Goal: Task Accomplishment & Management: Manage account settings

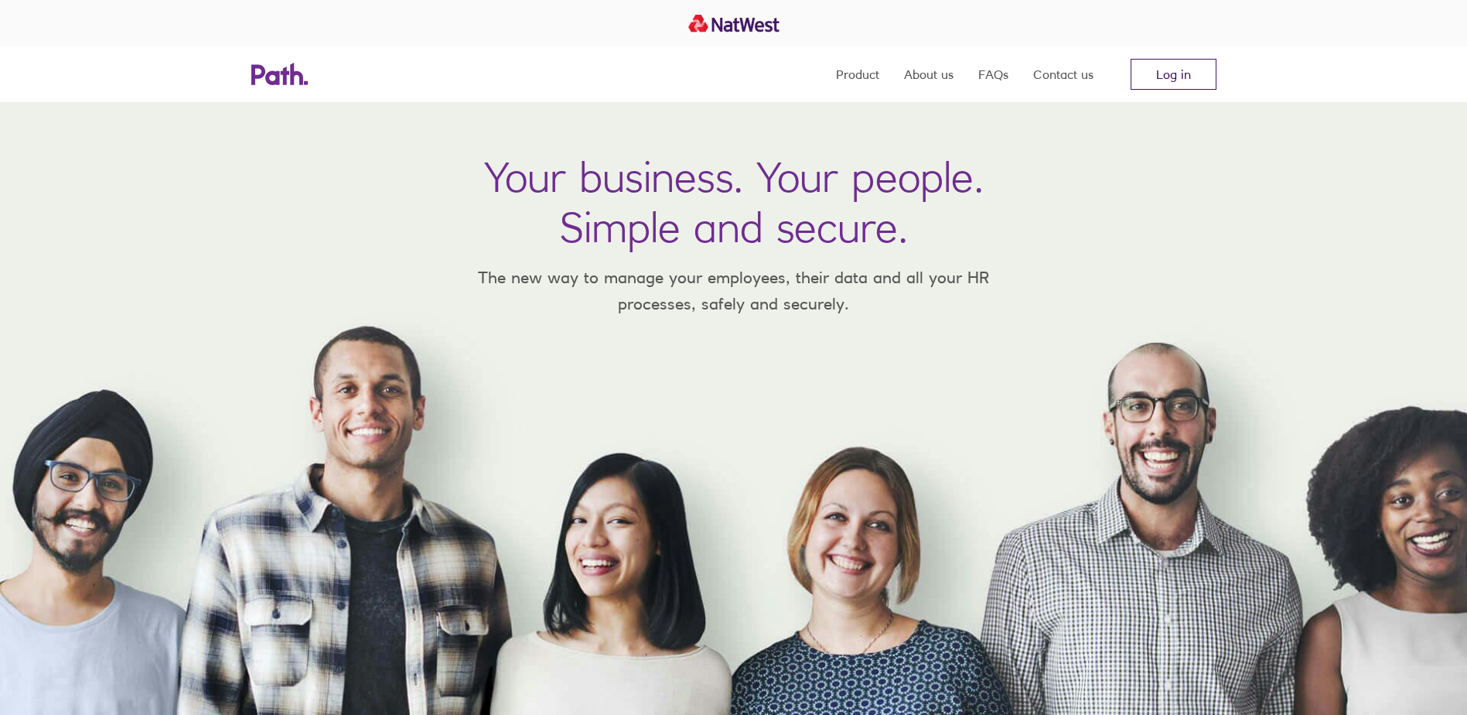
click at [1182, 70] on link "Log in" at bounding box center [1174, 74] width 86 height 31
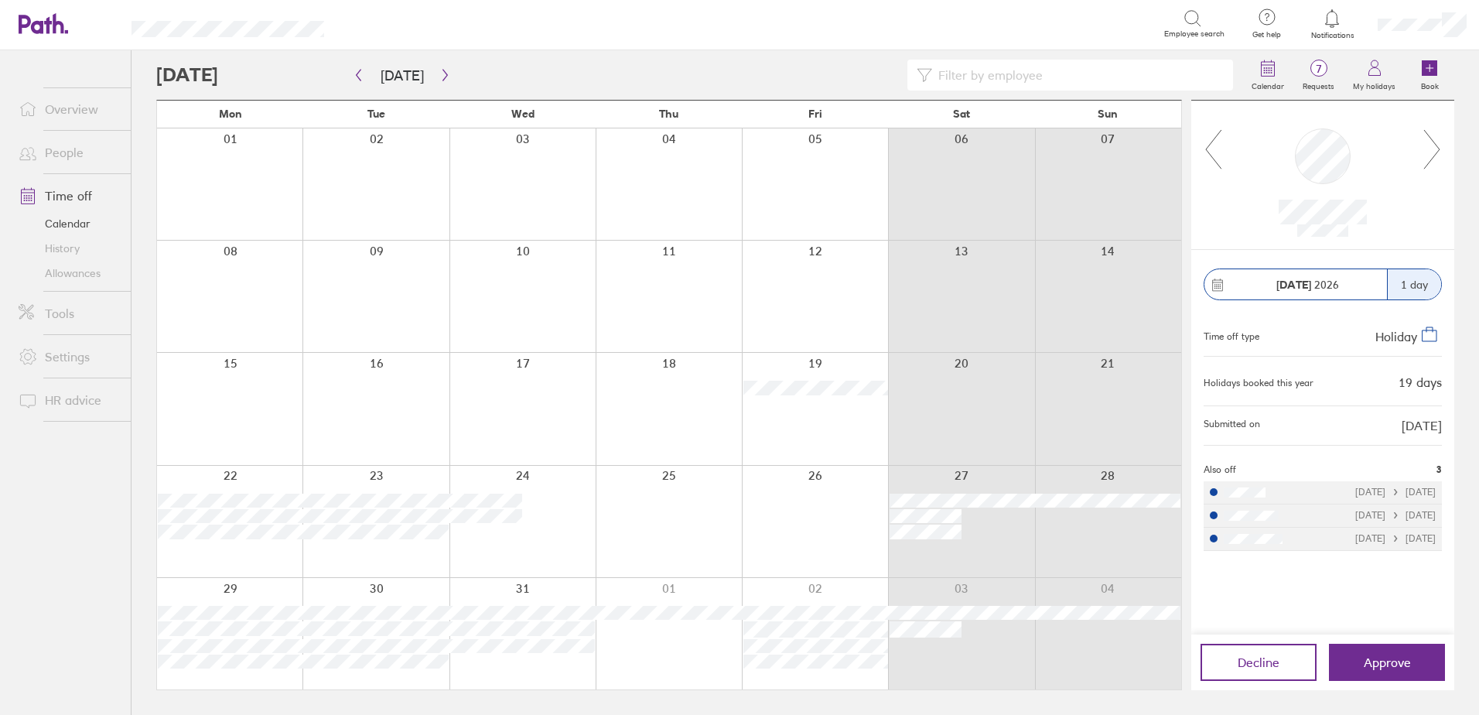
click at [1320, 28] on div at bounding box center [1332, 19] width 50 height 22
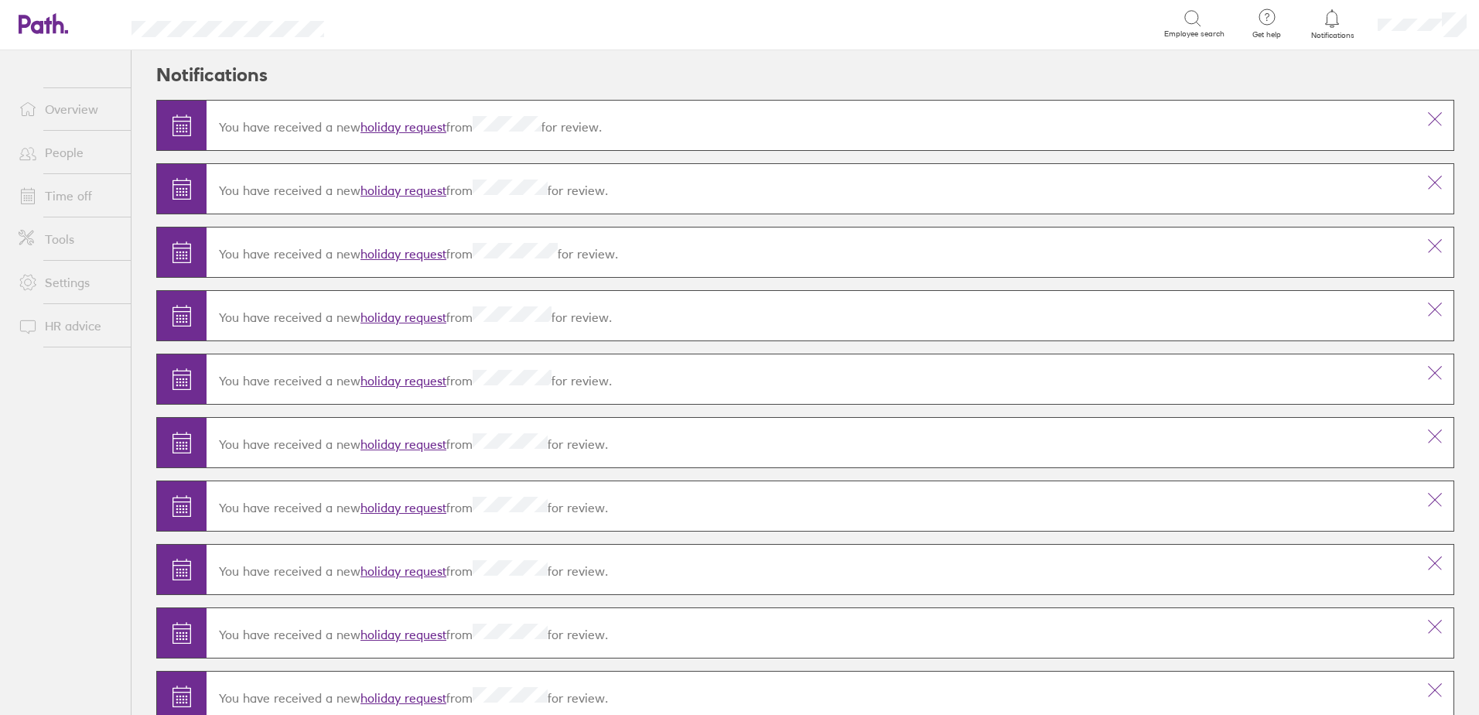
click at [417, 128] on link "holiday request" at bounding box center [403, 126] width 86 height 15
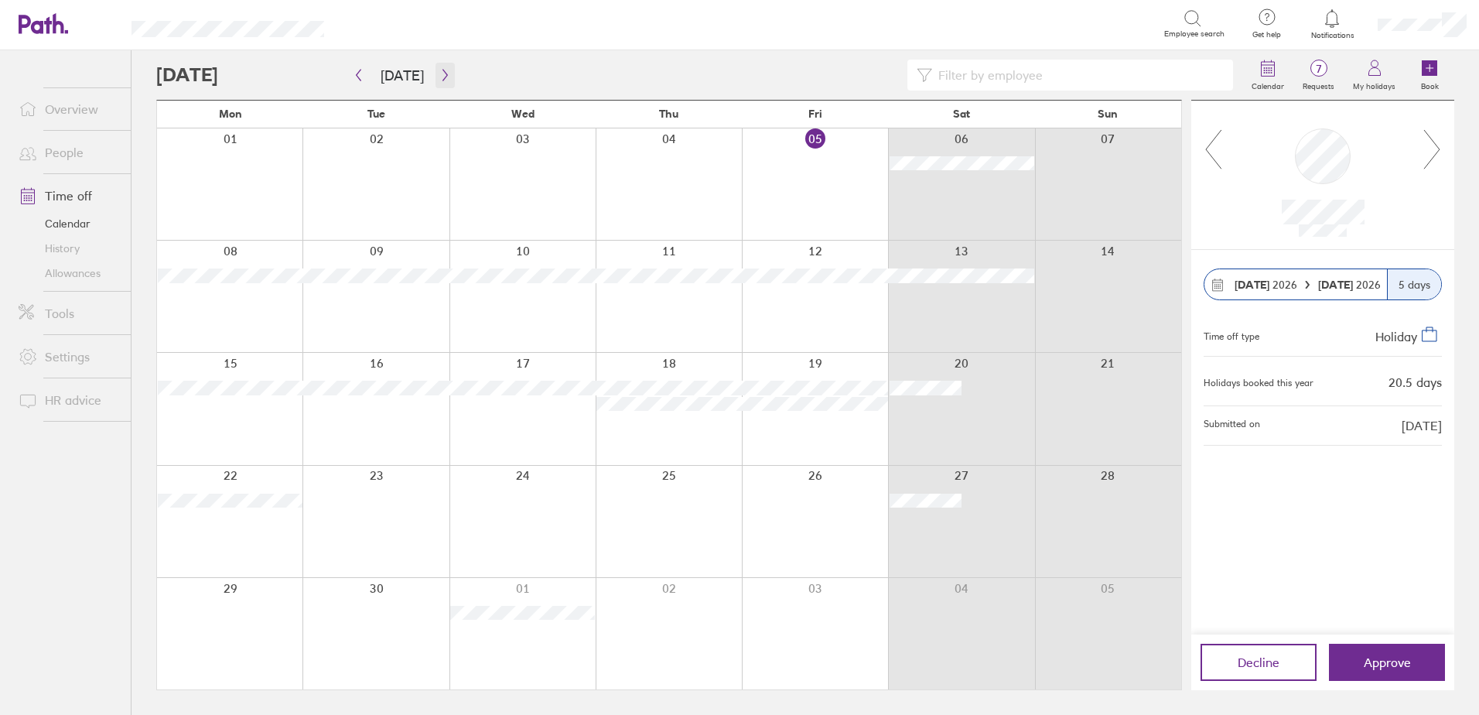
click at [439, 77] on icon "button" at bounding box center [445, 75] width 12 height 12
click at [435, 78] on button "button" at bounding box center [444, 76] width 19 height 26
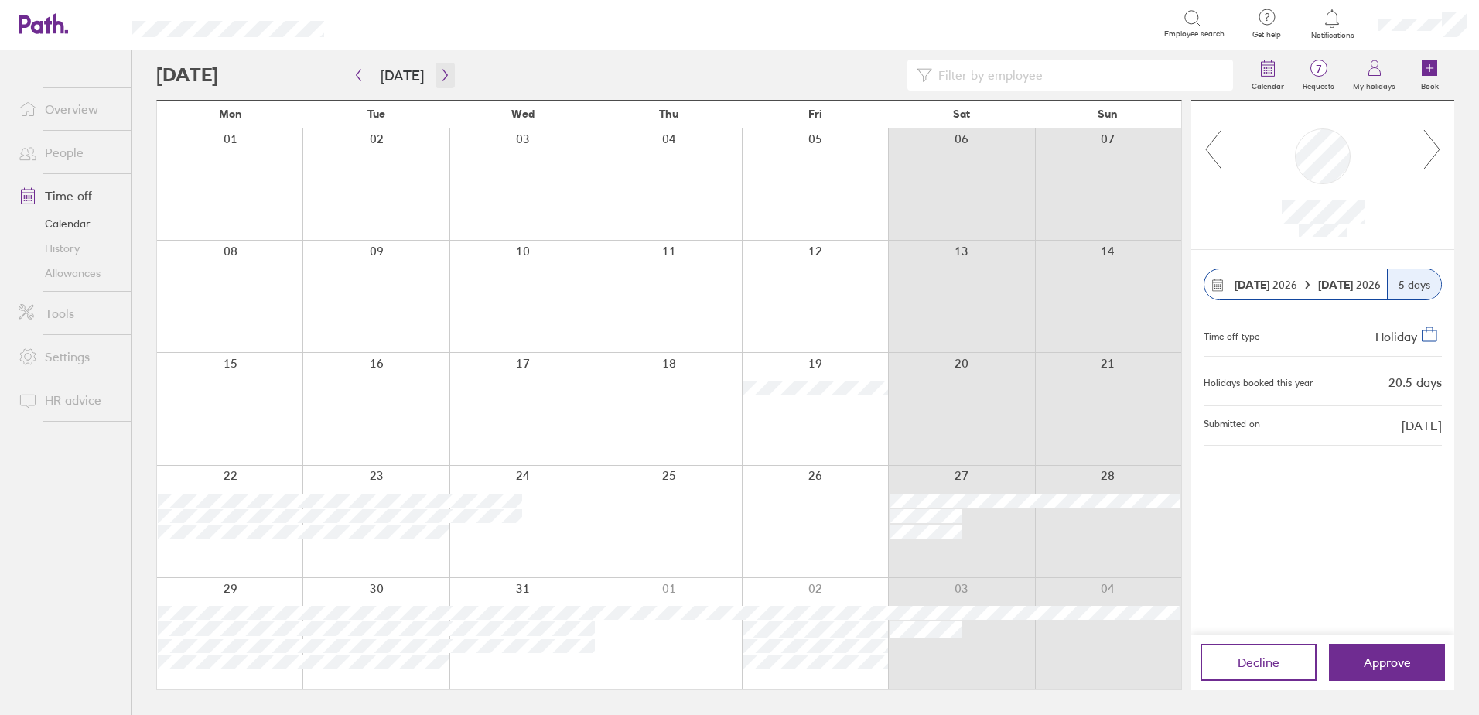
click at [435, 77] on button "button" at bounding box center [444, 76] width 19 height 26
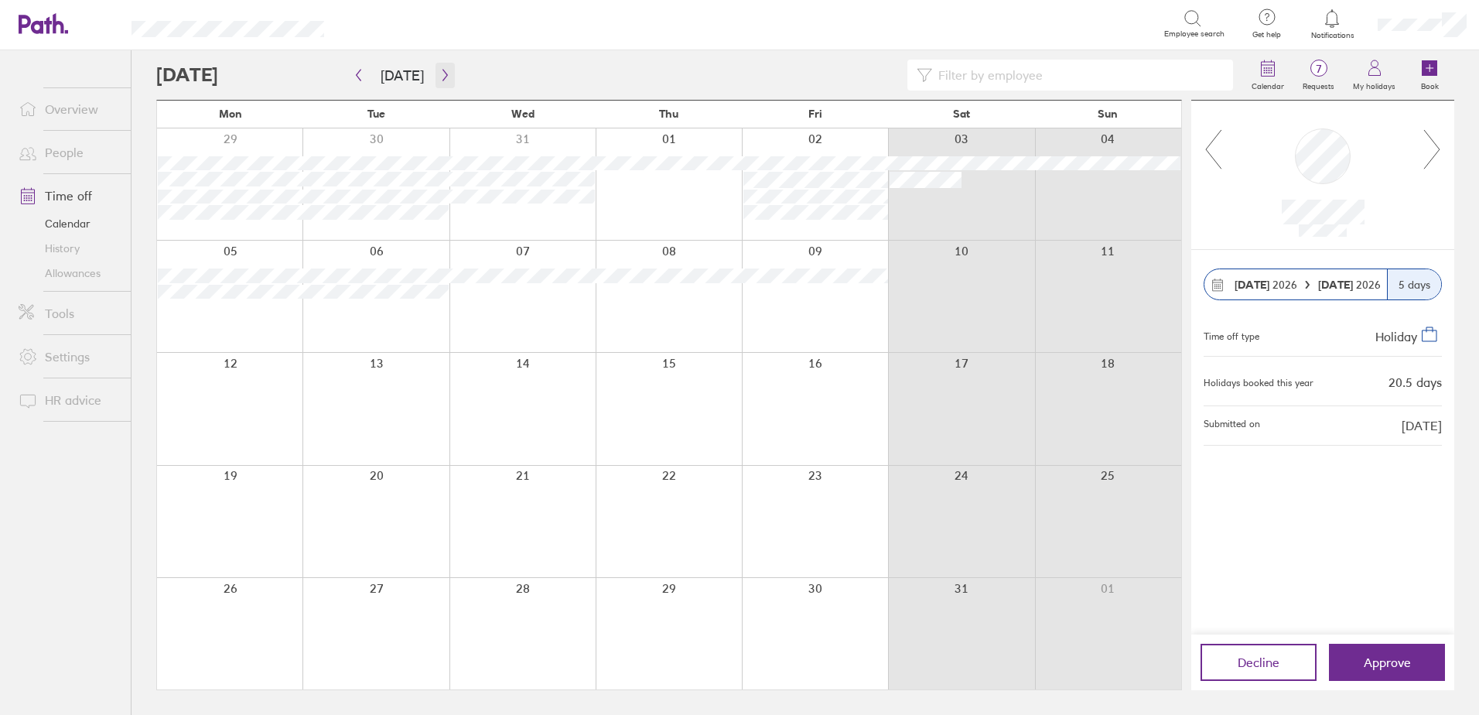
click at [439, 77] on icon "button" at bounding box center [445, 75] width 12 height 12
click at [442, 78] on icon "button" at bounding box center [444, 76] width 5 height 12
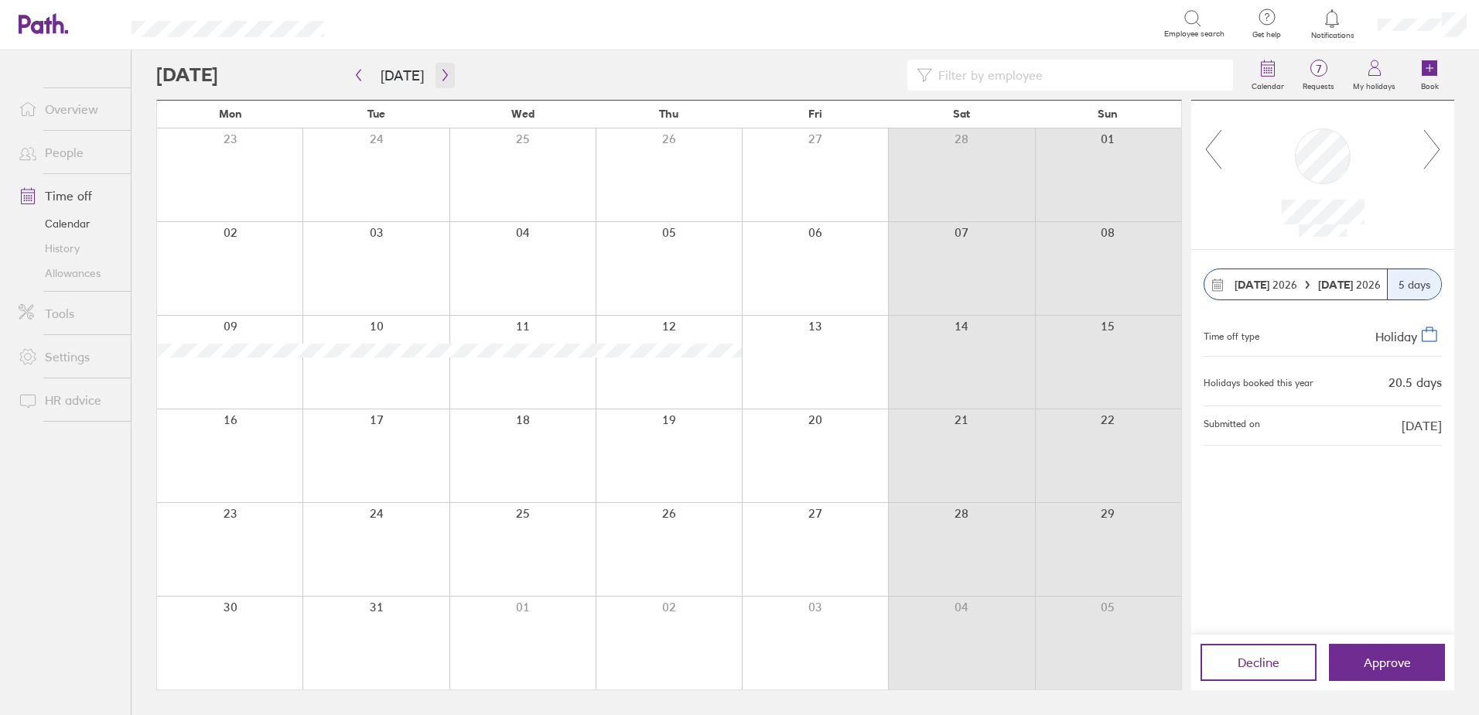
click at [442, 78] on icon "button" at bounding box center [444, 76] width 5 height 12
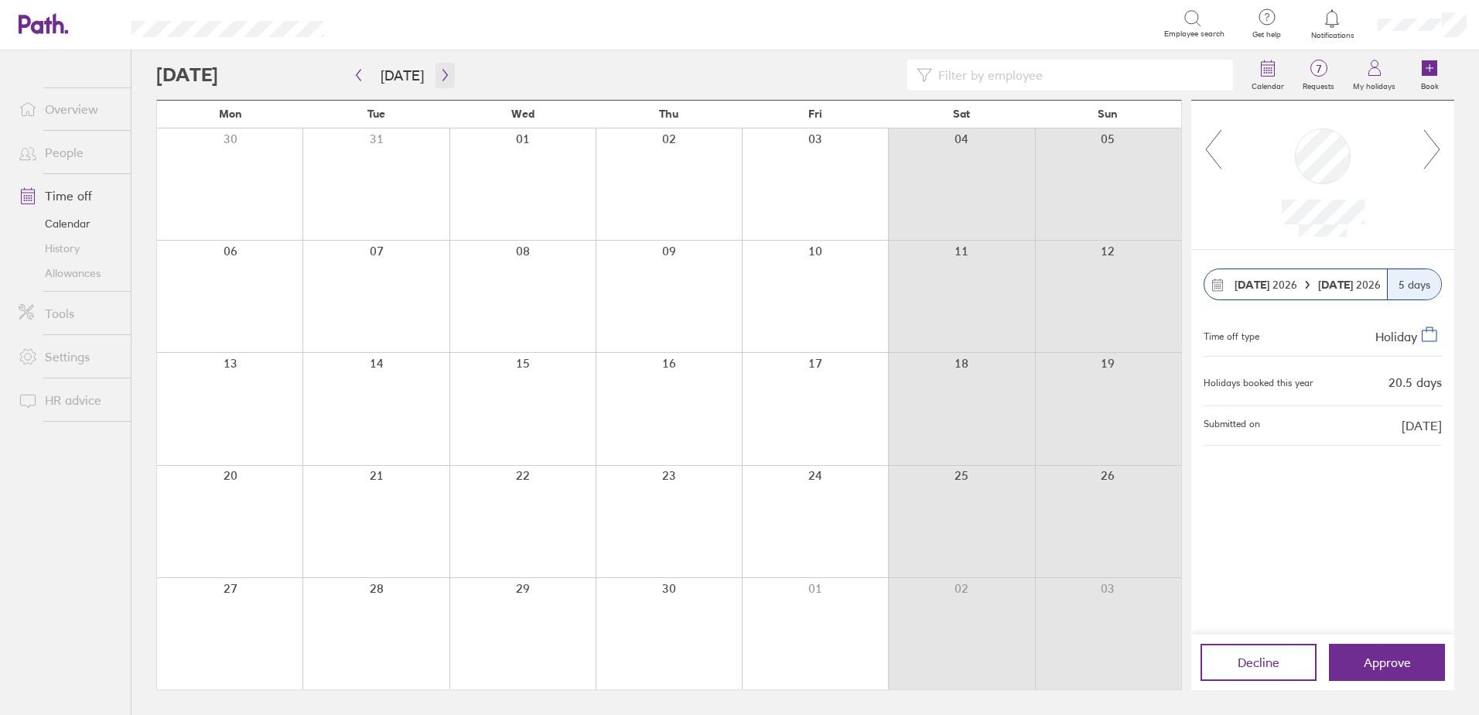
click at [442, 78] on icon "button" at bounding box center [444, 76] width 5 height 12
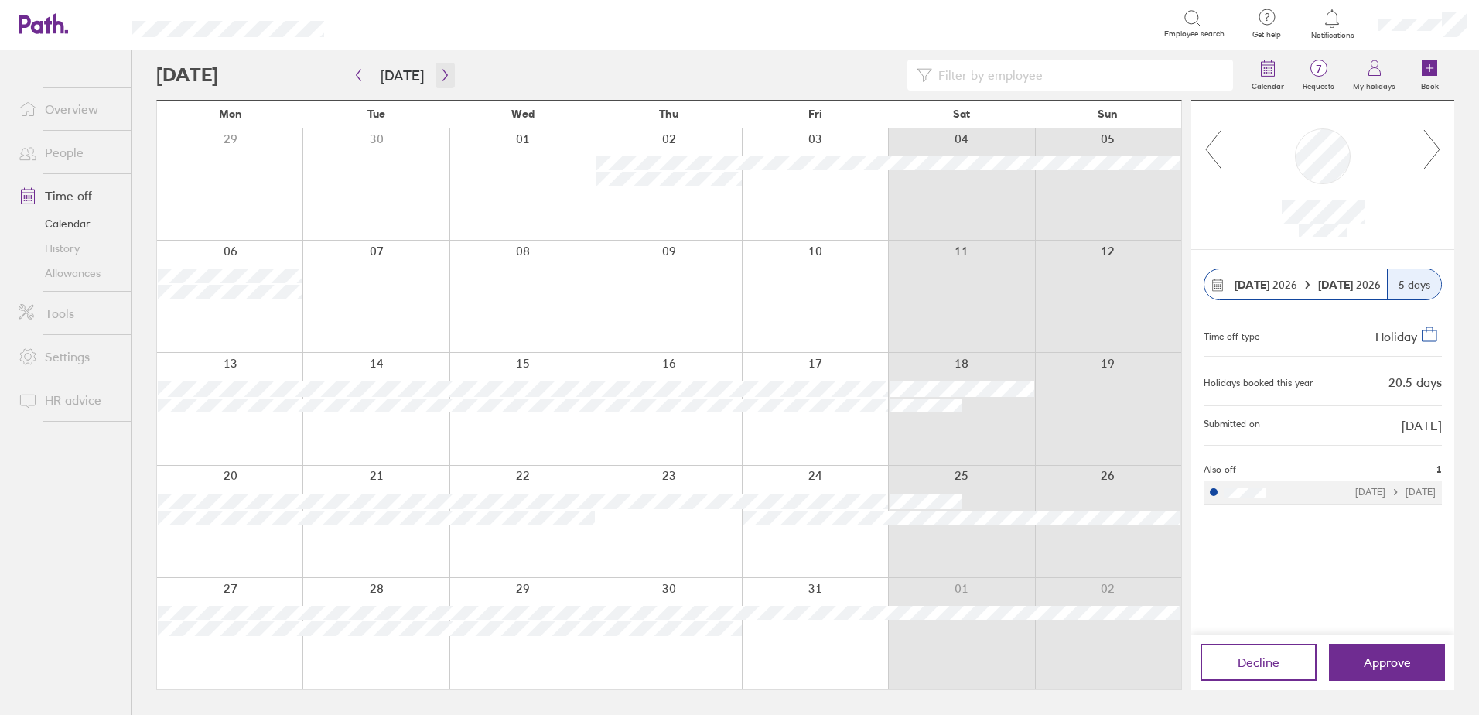
click at [442, 78] on icon "button" at bounding box center [444, 76] width 5 height 12
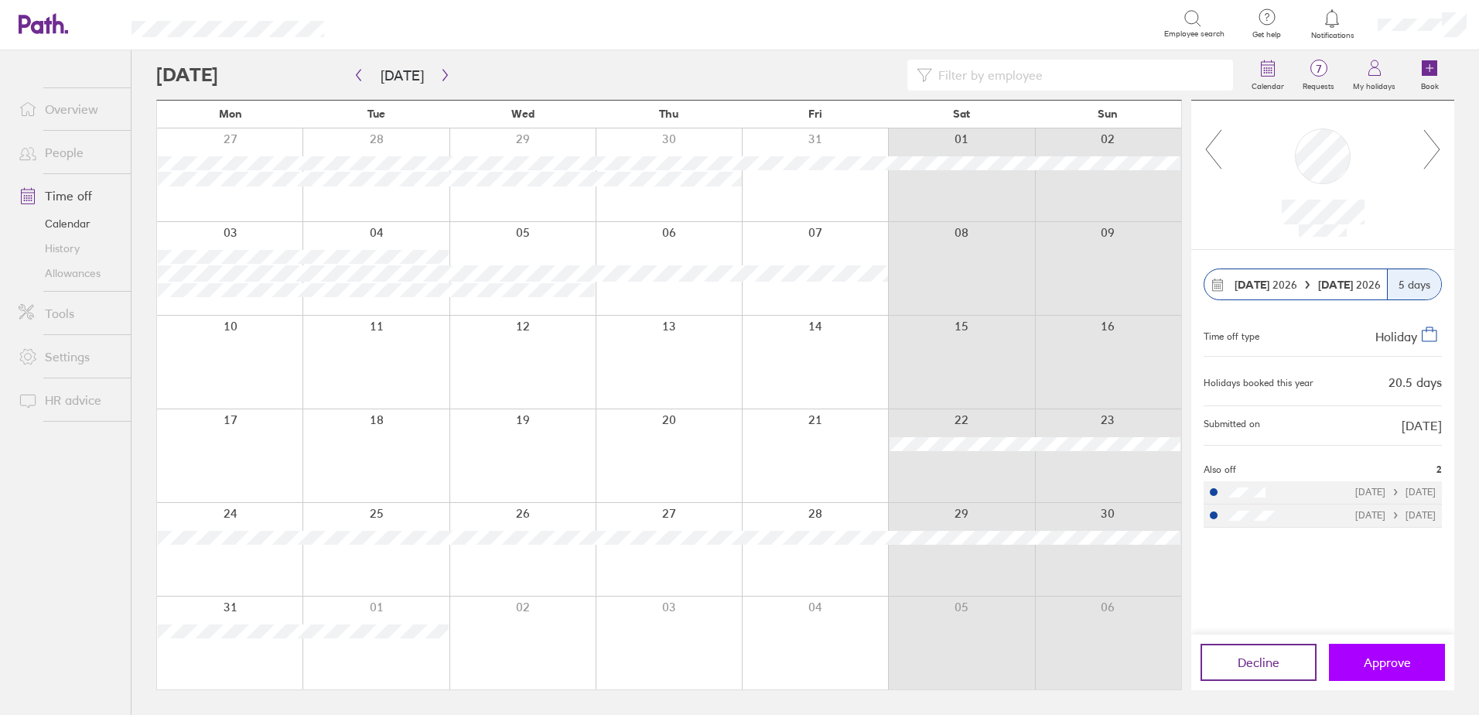
click at [1389, 658] on span "Approve" at bounding box center [1387, 662] width 47 height 14
click at [360, 71] on icon "button" at bounding box center [359, 75] width 12 height 12
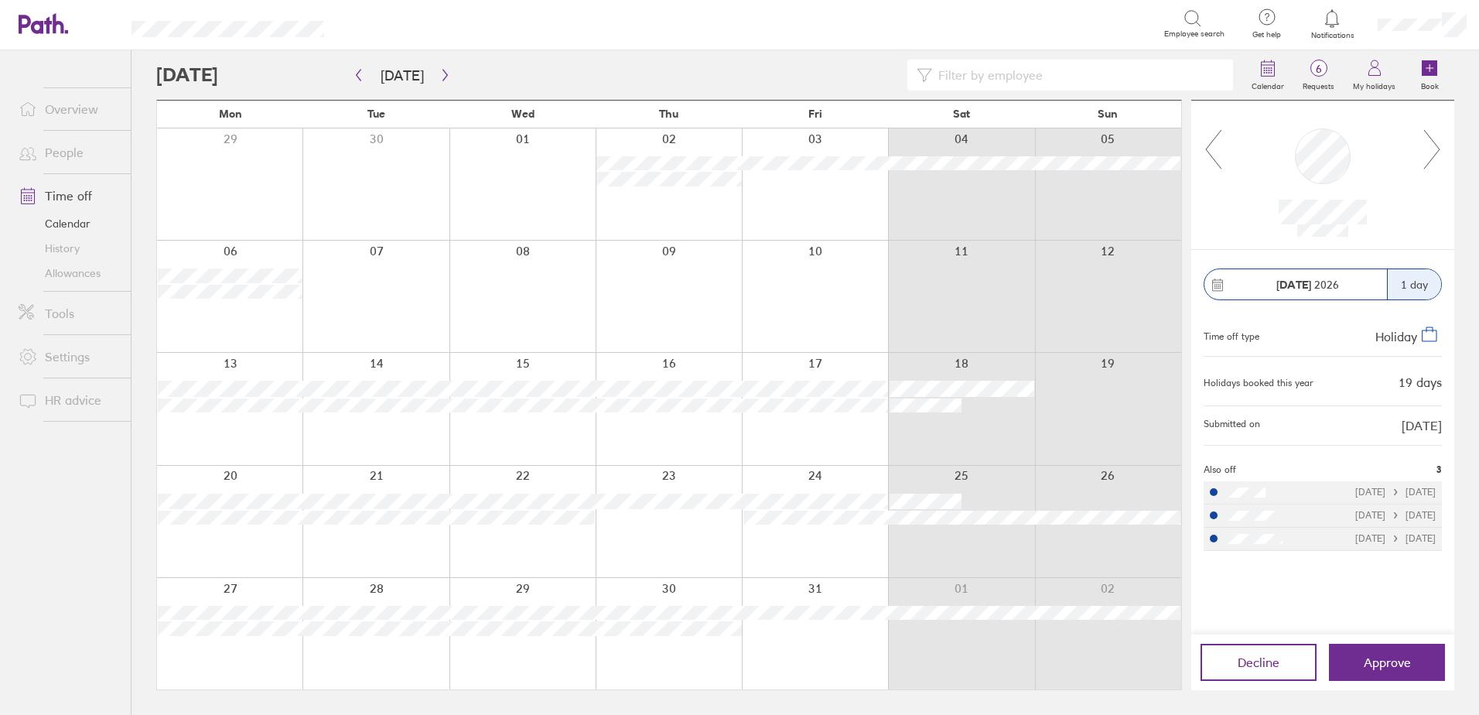
click at [1274, 286] on div "[DATE]" at bounding box center [1307, 284] width 159 height 12
click at [356, 78] on icon "button" at bounding box center [359, 75] width 12 height 12
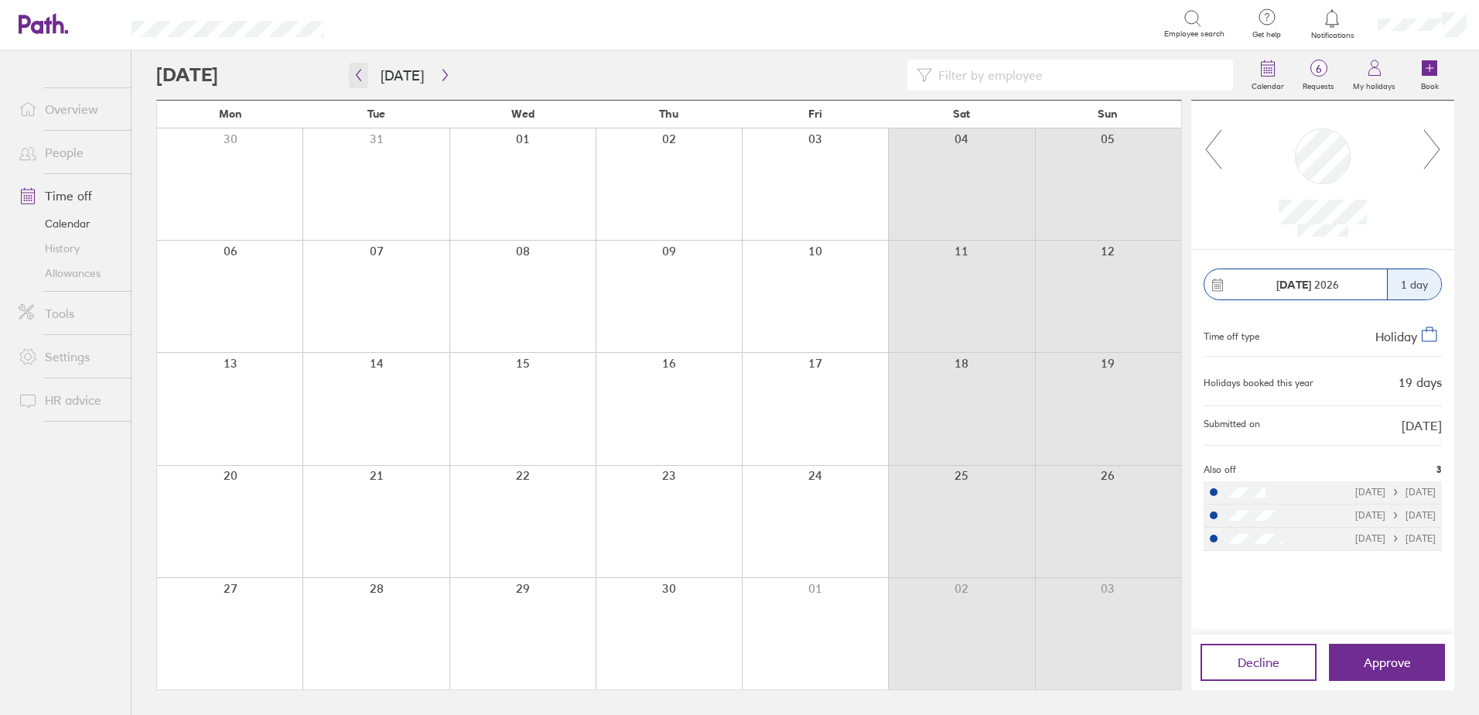
click at [356, 78] on icon "button" at bounding box center [359, 75] width 12 height 12
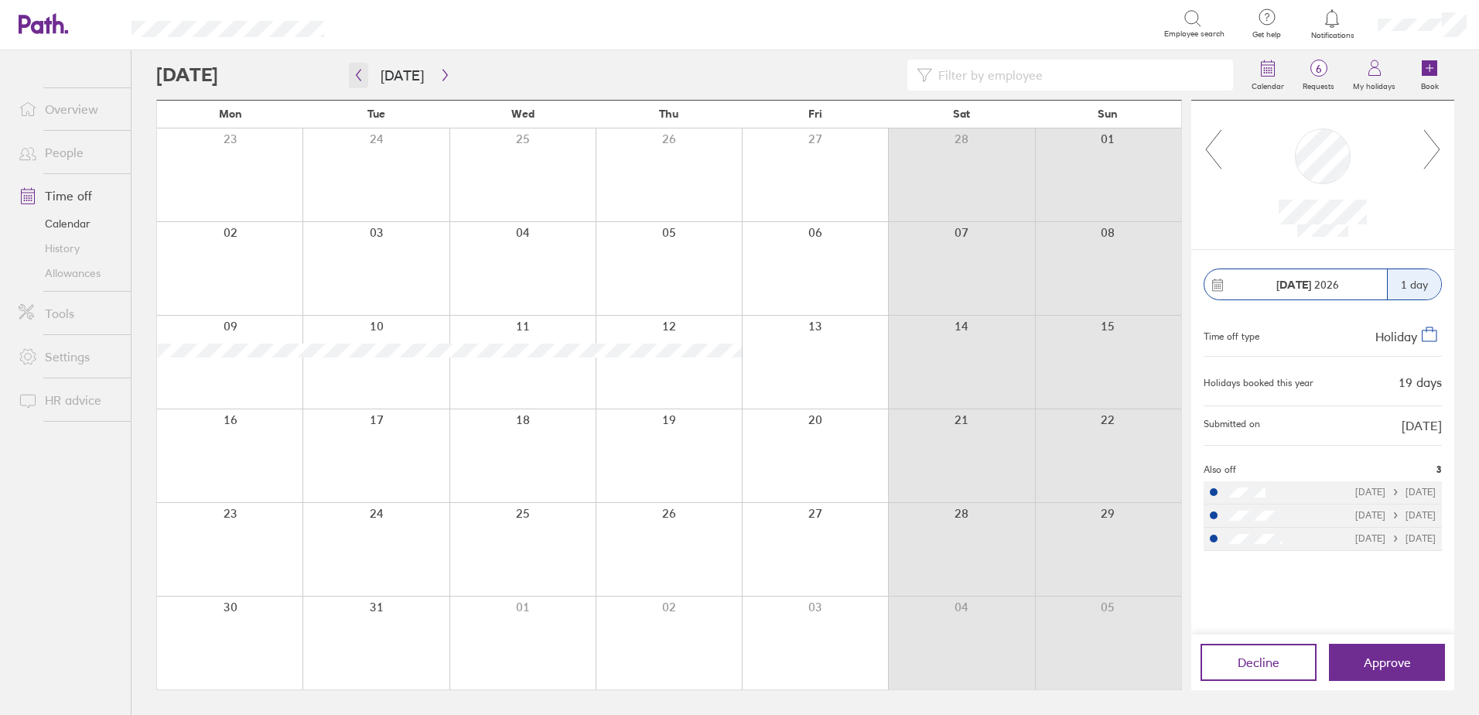
click at [356, 78] on icon "button" at bounding box center [359, 75] width 12 height 12
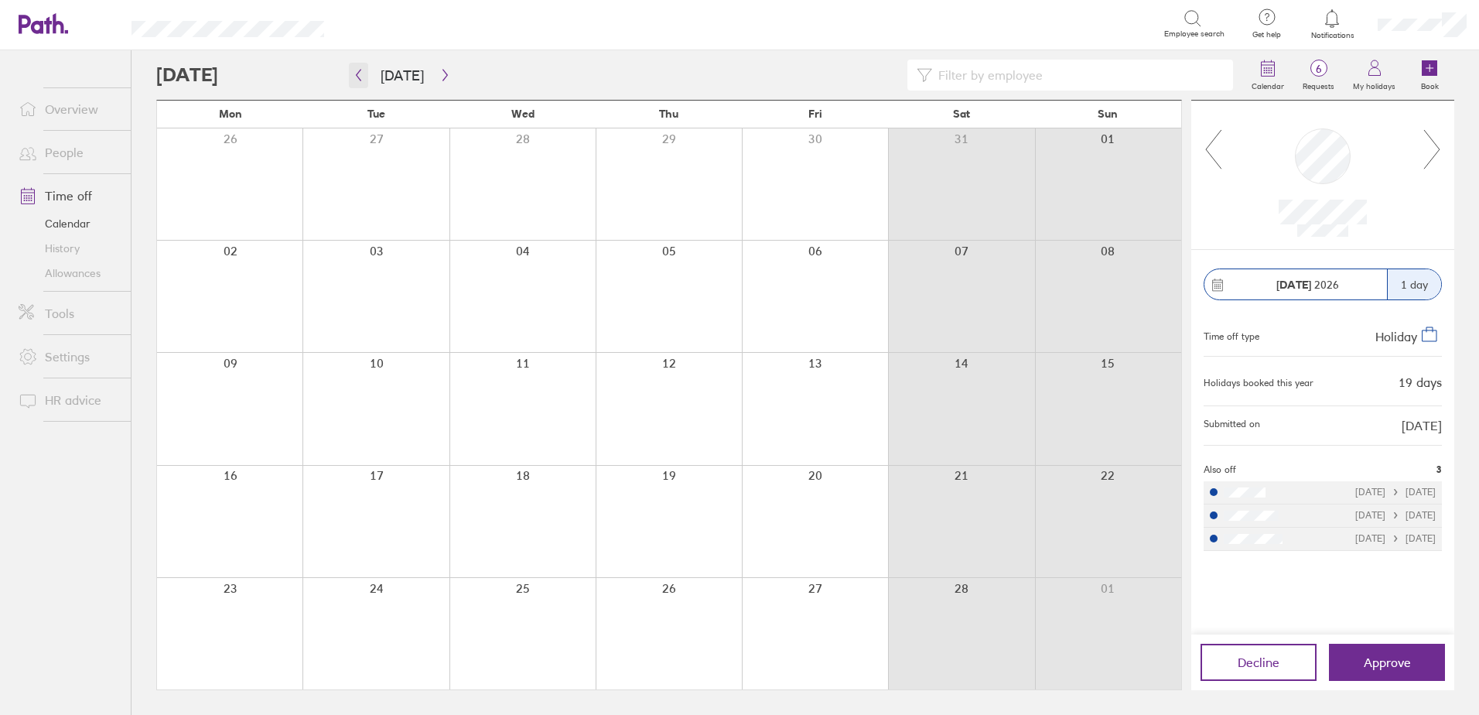
click at [356, 78] on icon "button" at bounding box center [359, 75] width 12 height 12
click at [1381, 656] on span "Approve" at bounding box center [1387, 662] width 47 height 14
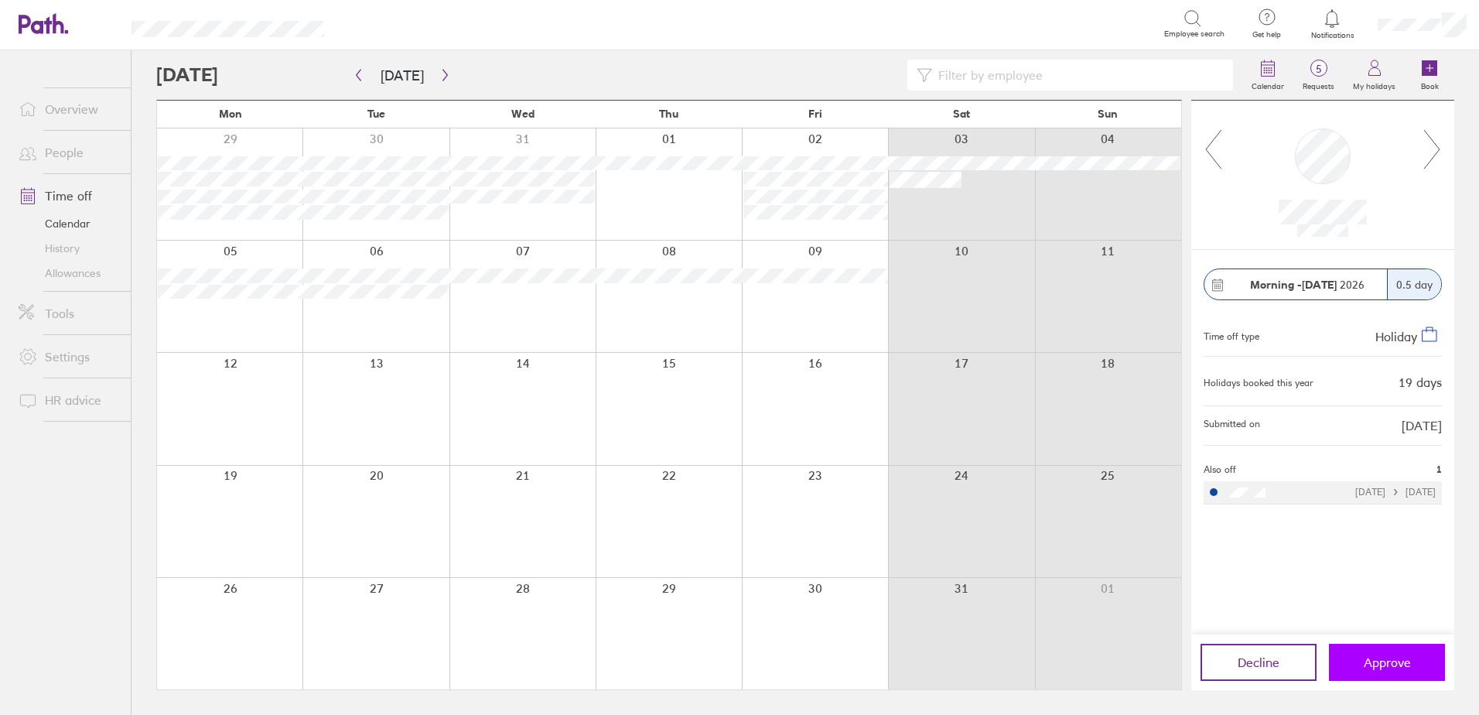
click at [1405, 676] on button "Approve" at bounding box center [1387, 662] width 116 height 37
click at [1327, 31] on span "Notifications" at bounding box center [1332, 35] width 50 height 9
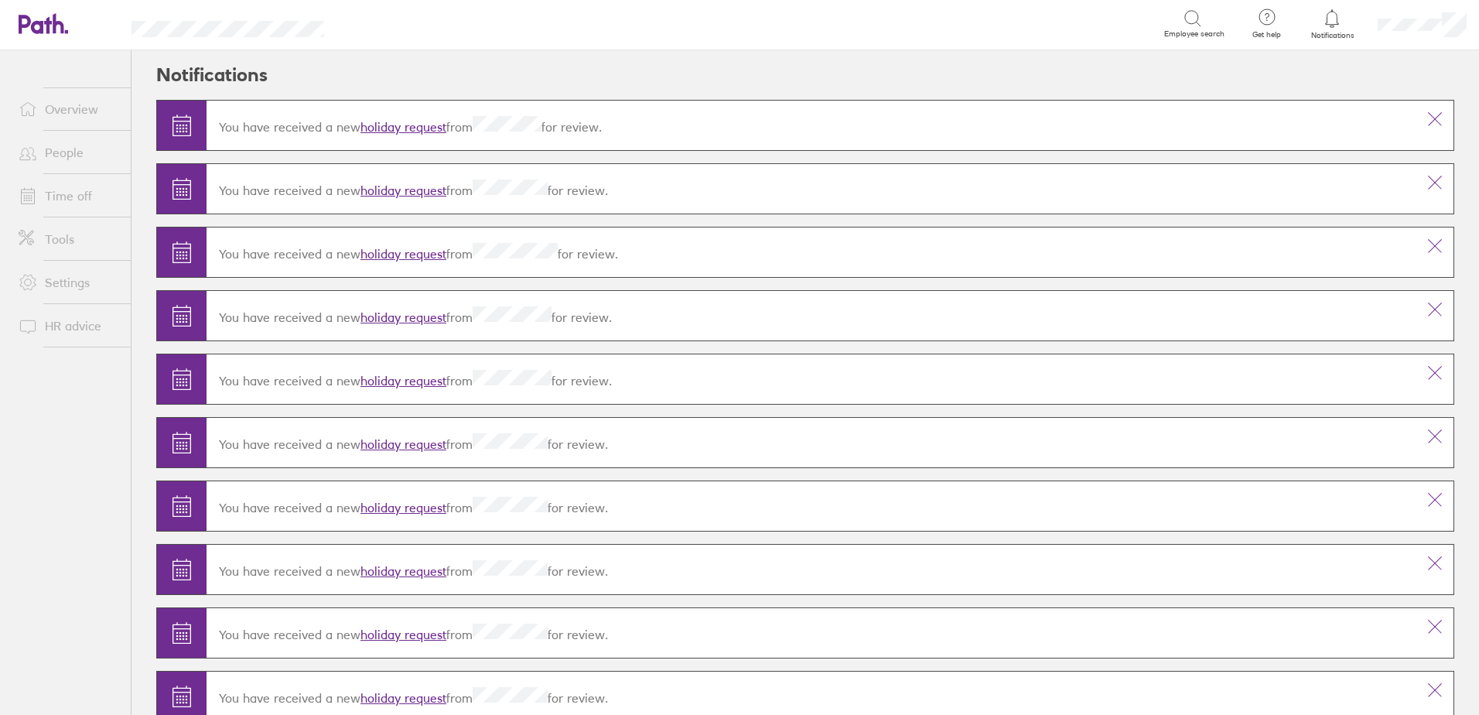
click at [399, 132] on link "holiday request" at bounding box center [403, 126] width 86 height 15
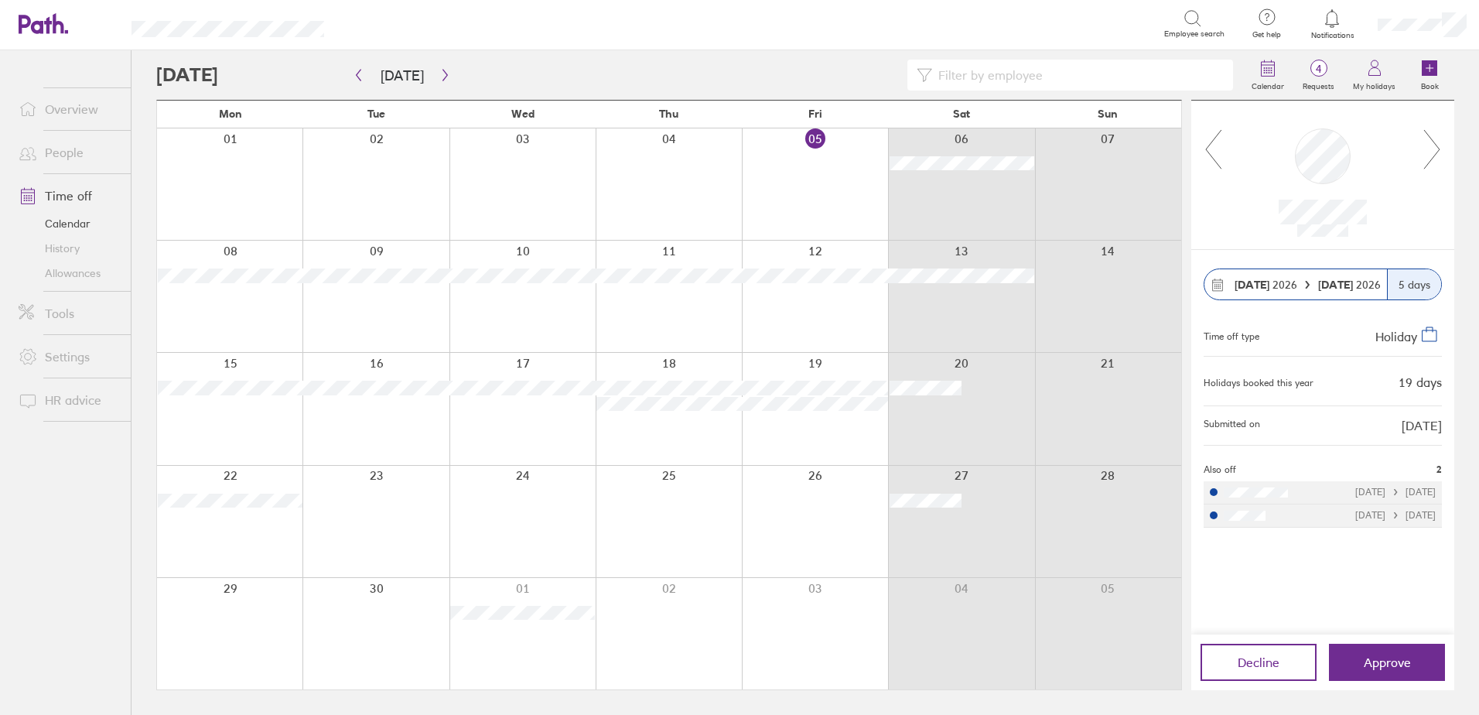
click at [1321, 21] on div at bounding box center [1332, 19] width 50 height 22
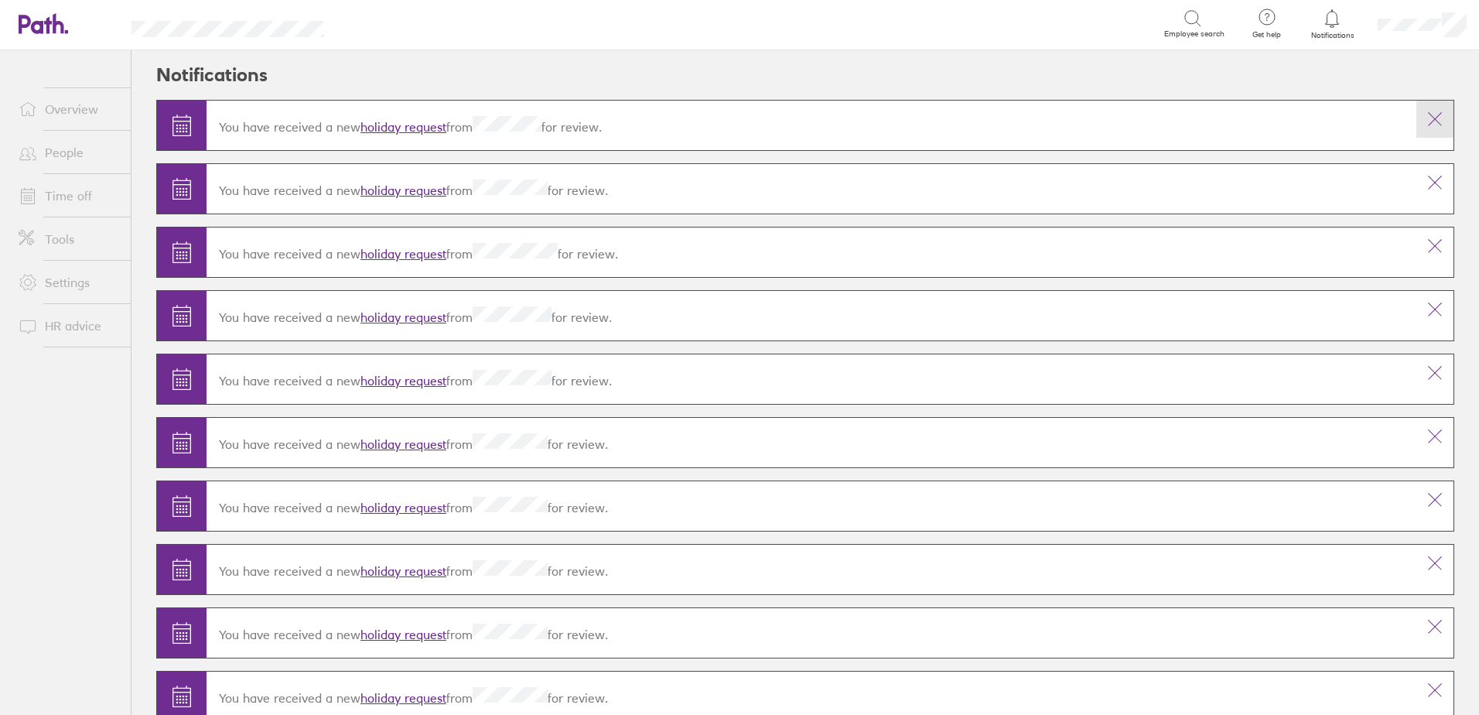
click at [1426, 116] on icon at bounding box center [1435, 119] width 19 height 19
click at [432, 128] on link "holiday request" at bounding box center [403, 126] width 86 height 15
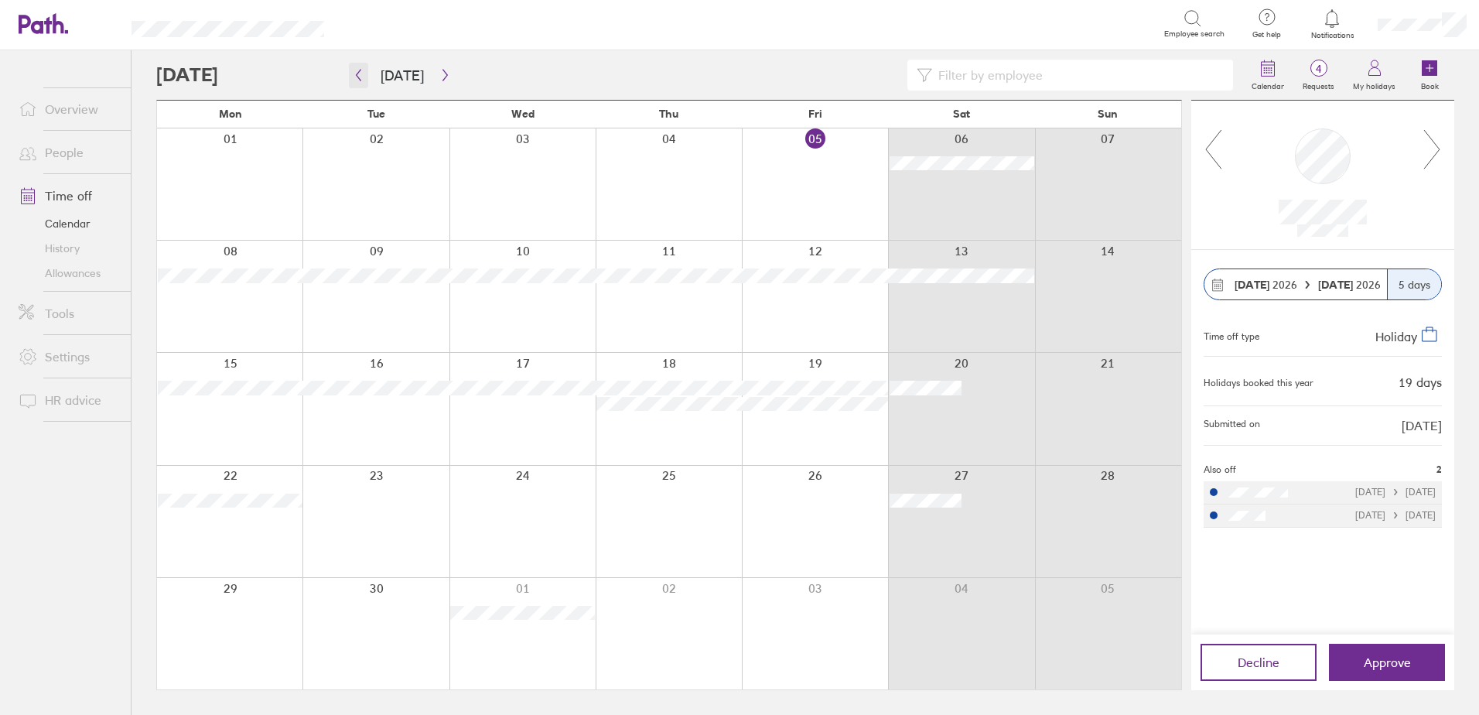
click at [360, 76] on icon "button" at bounding box center [359, 75] width 12 height 12
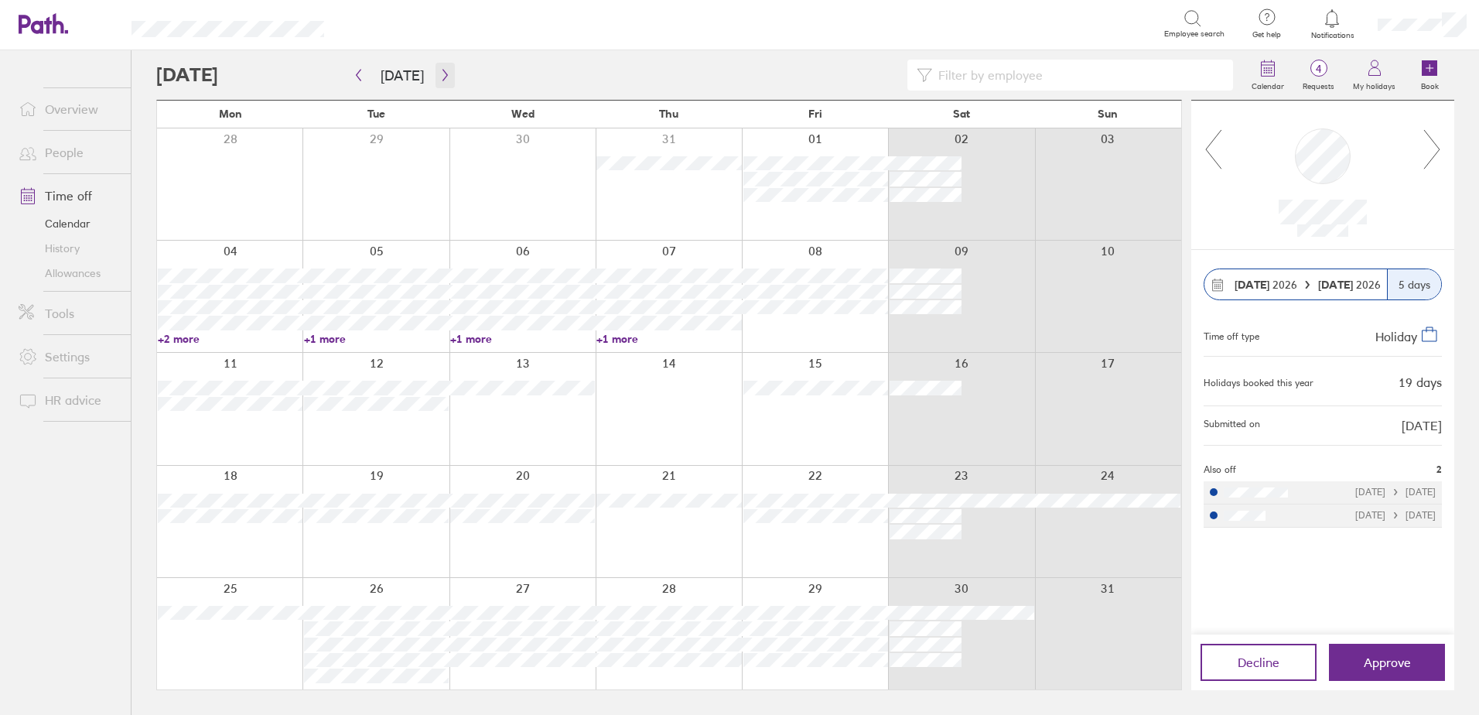
click at [435, 76] on button "button" at bounding box center [444, 76] width 19 height 26
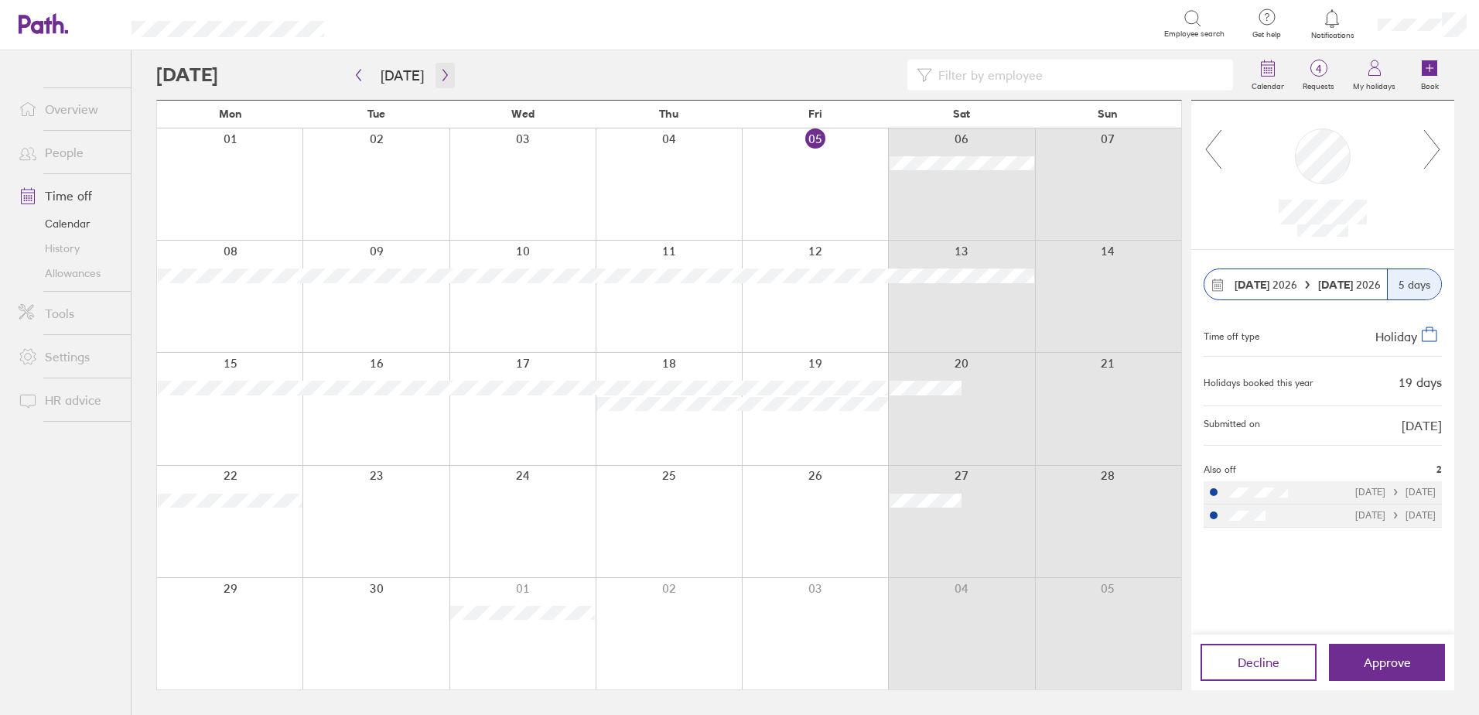
click at [440, 77] on icon "button" at bounding box center [445, 75] width 12 height 12
click at [442, 72] on icon "button" at bounding box center [444, 76] width 5 height 12
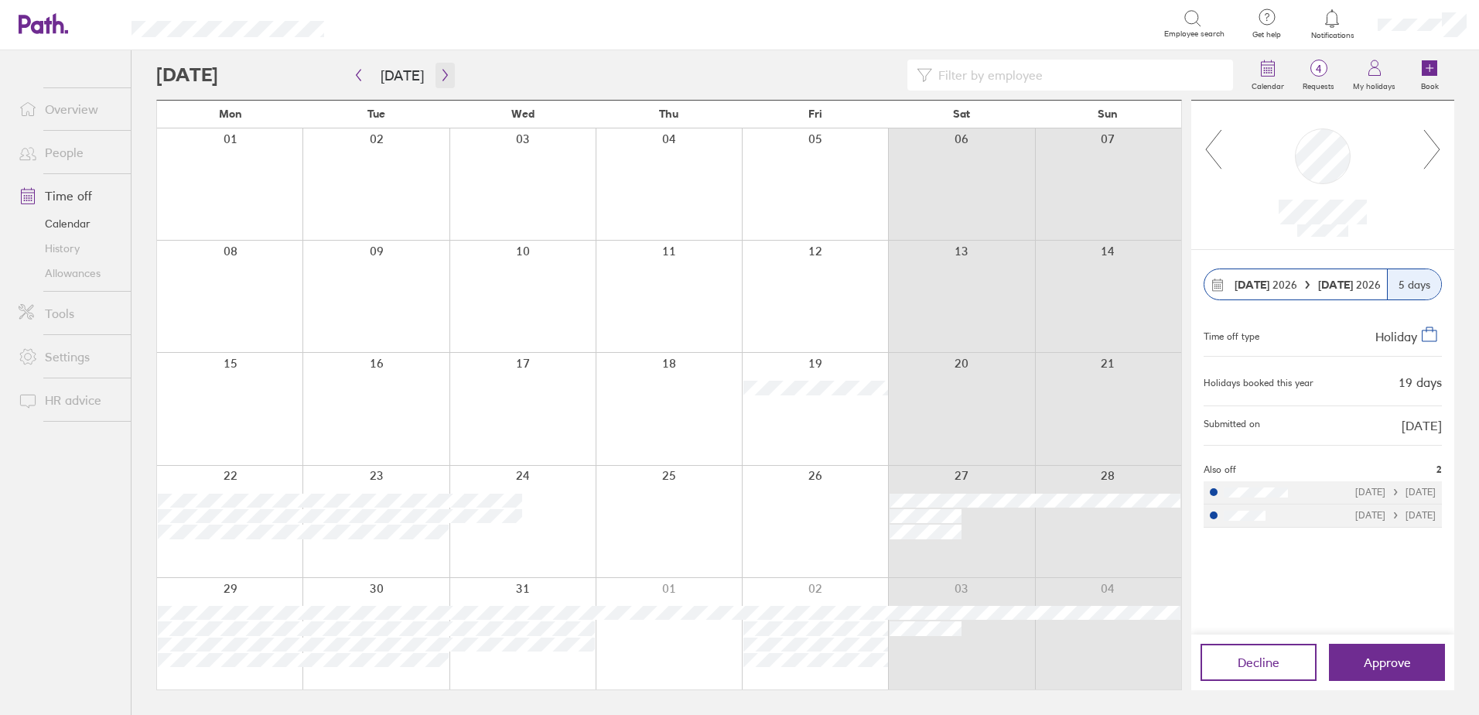
click at [442, 72] on icon "button" at bounding box center [444, 76] width 5 height 12
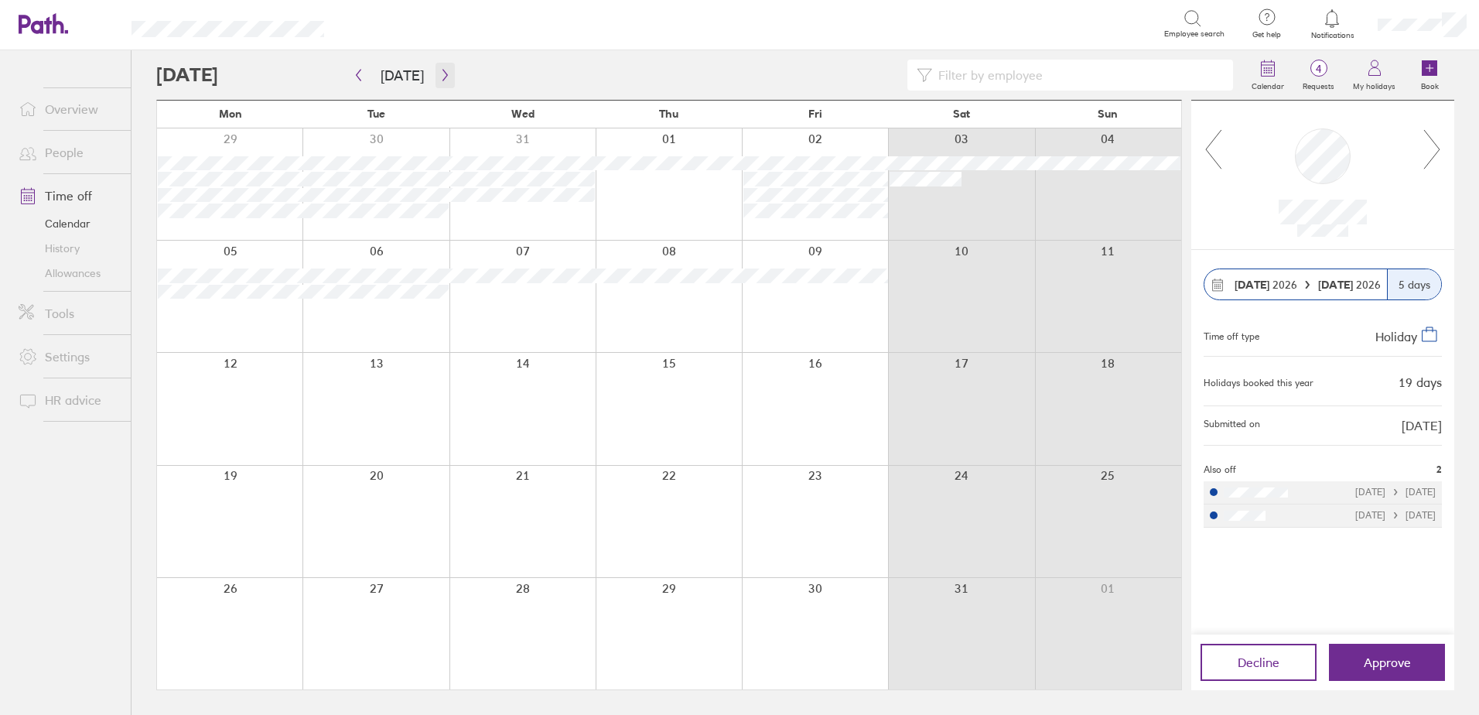
click at [442, 72] on icon "button" at bounding box center [444, 76] width 5 height 12
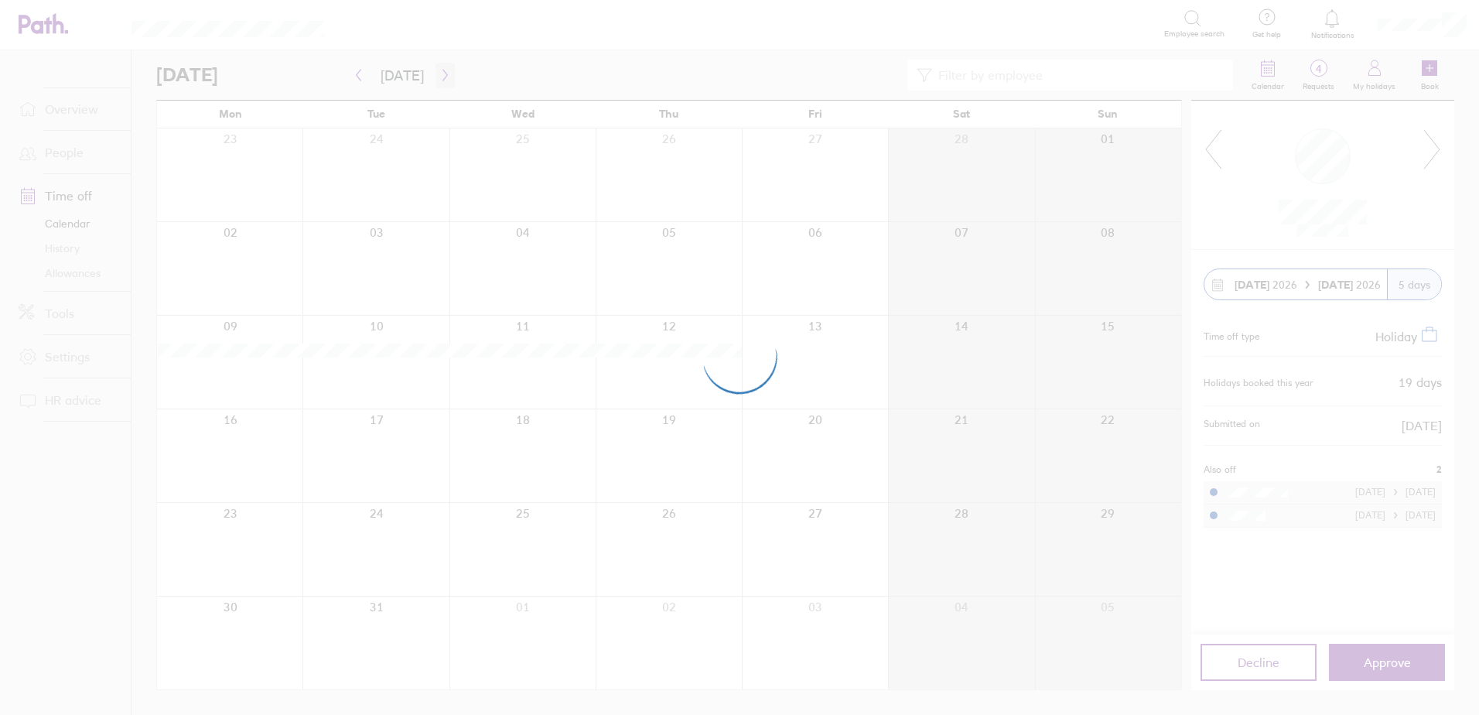
click at [439, 72] on div at bounding box center [739, 357] width 1479 height 715
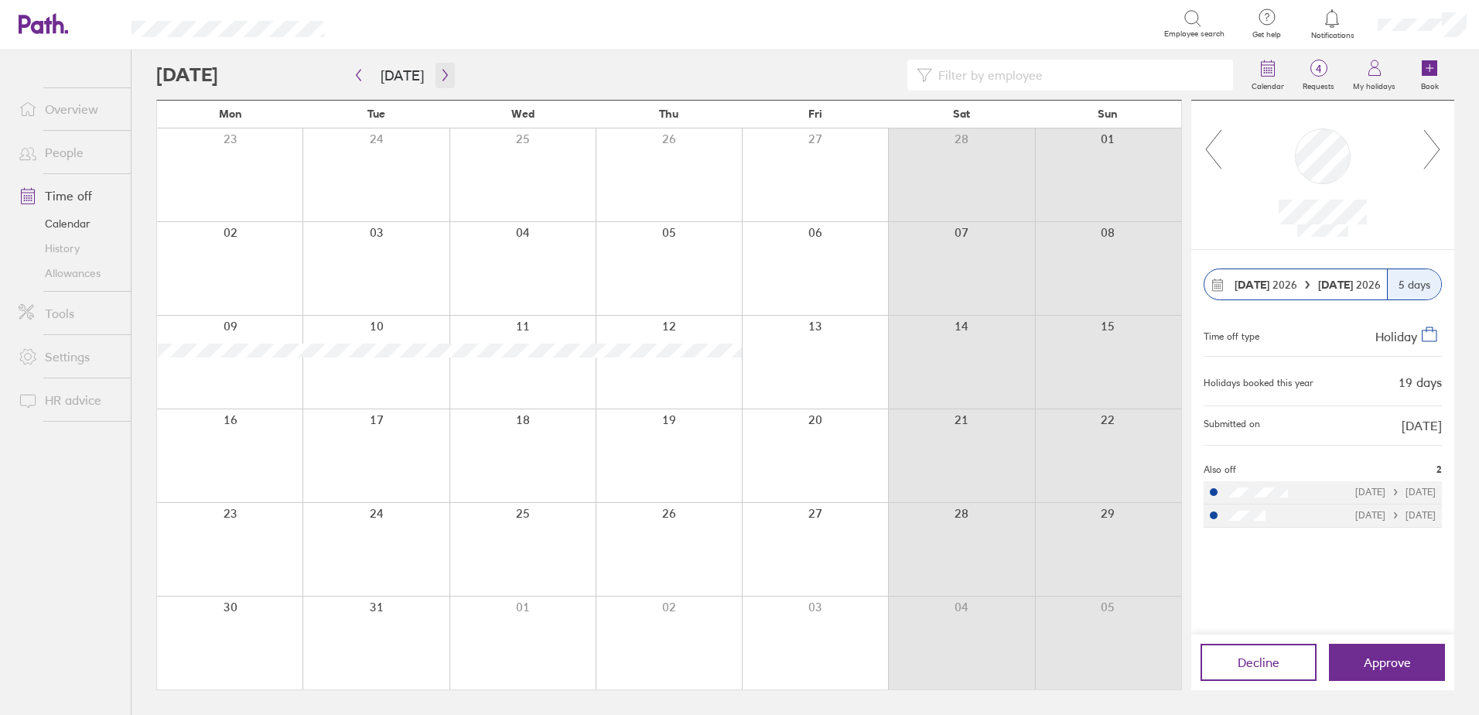
click at [442, 72] on icon "button" at bounding box center [444, 76] width 5 height 12
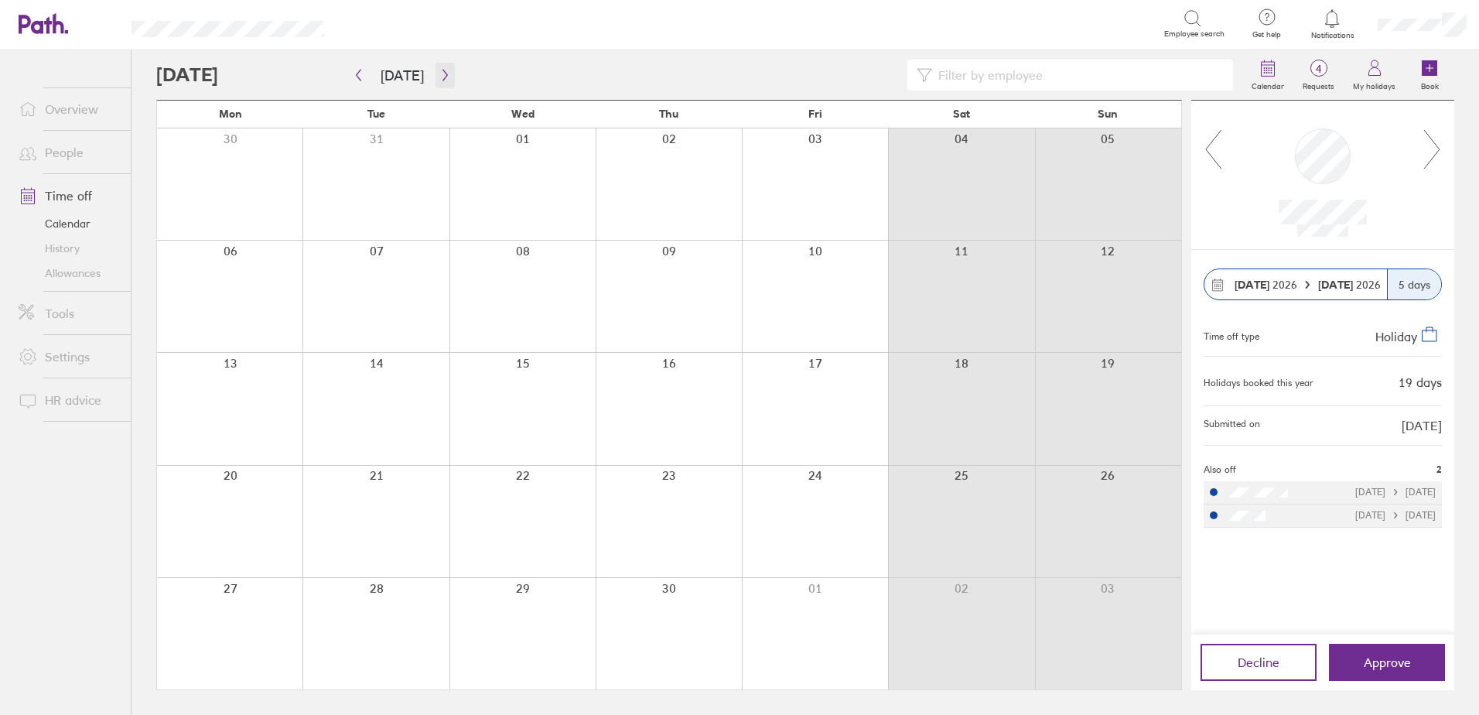
click at [439, 72] on icon "button" at bounding box center [445, 75] width 12 height 12
click at [442, 80] on icon "button" at bounding box center [444, 76] width 5 height 12
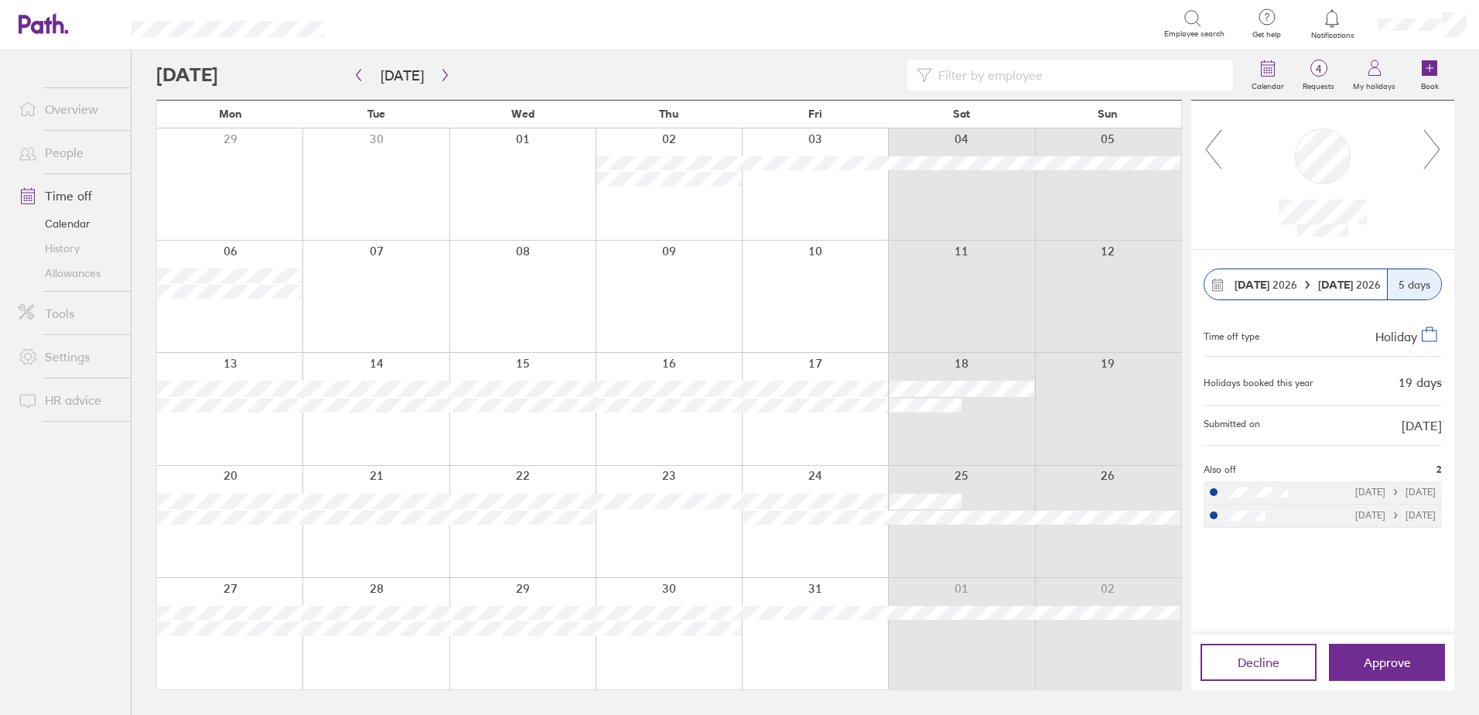
click at [1333, 16] on icon at bounding box center [1332, 18] width 19 height 19
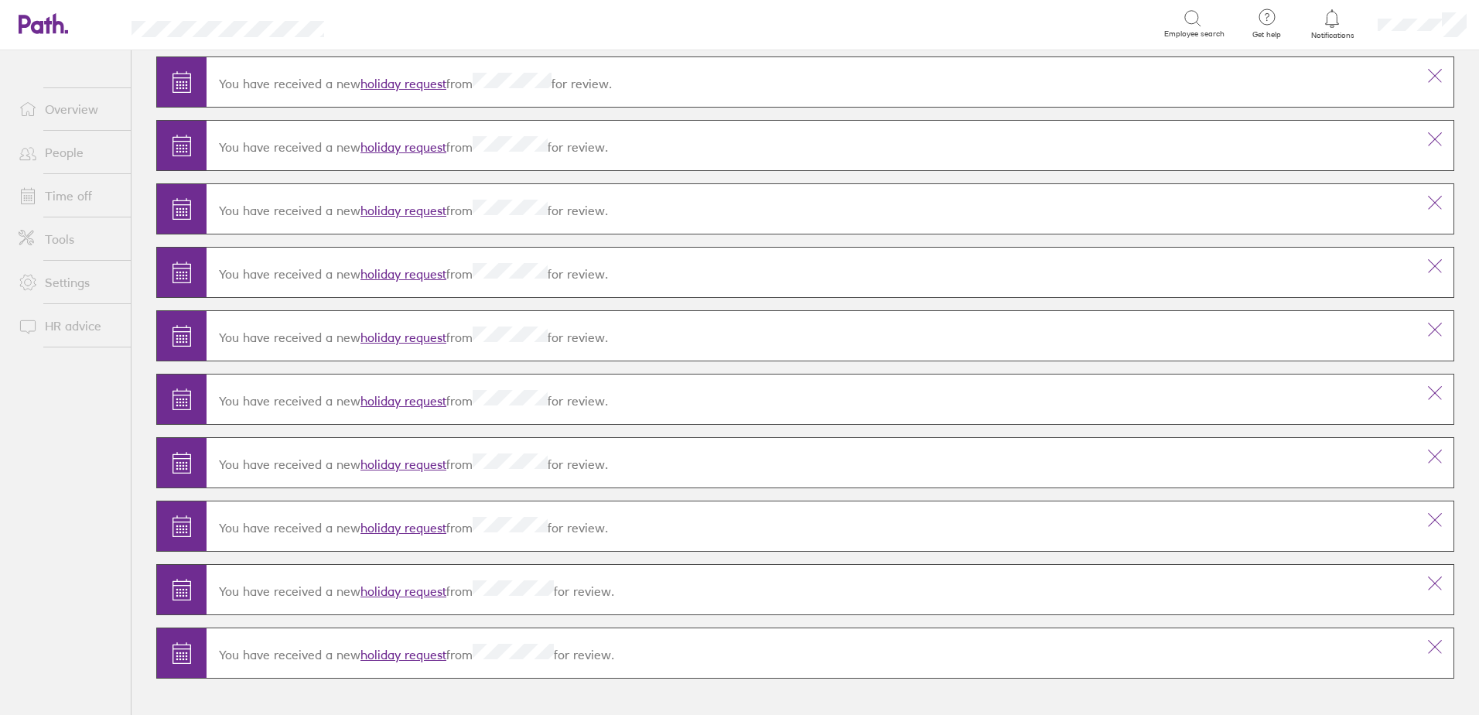
scroll to position [234, 0]
click at [419, 654] on link "holiday request" at bounding box center [403, 653] width 86 height 15
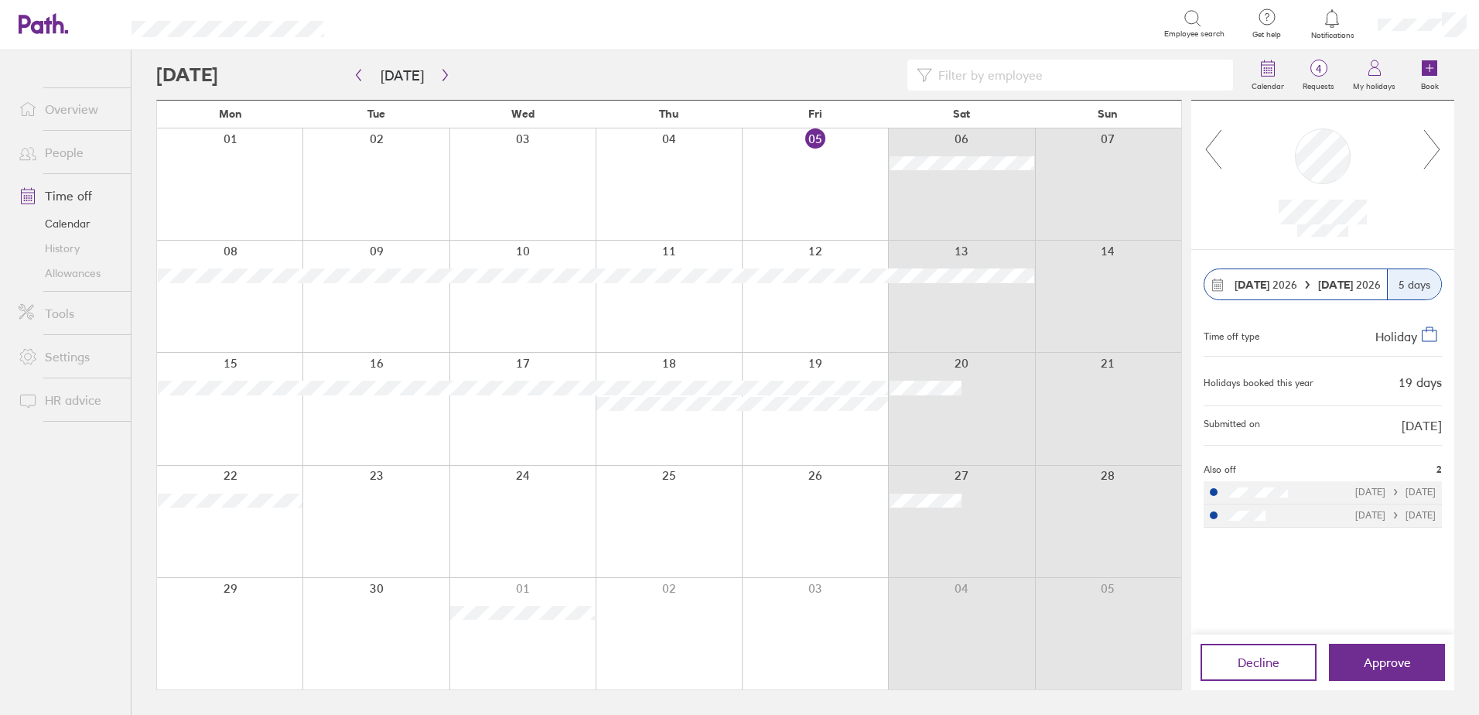
click at [1337, 16] on icon at bounding box center [1332, 18] width 19 height 19
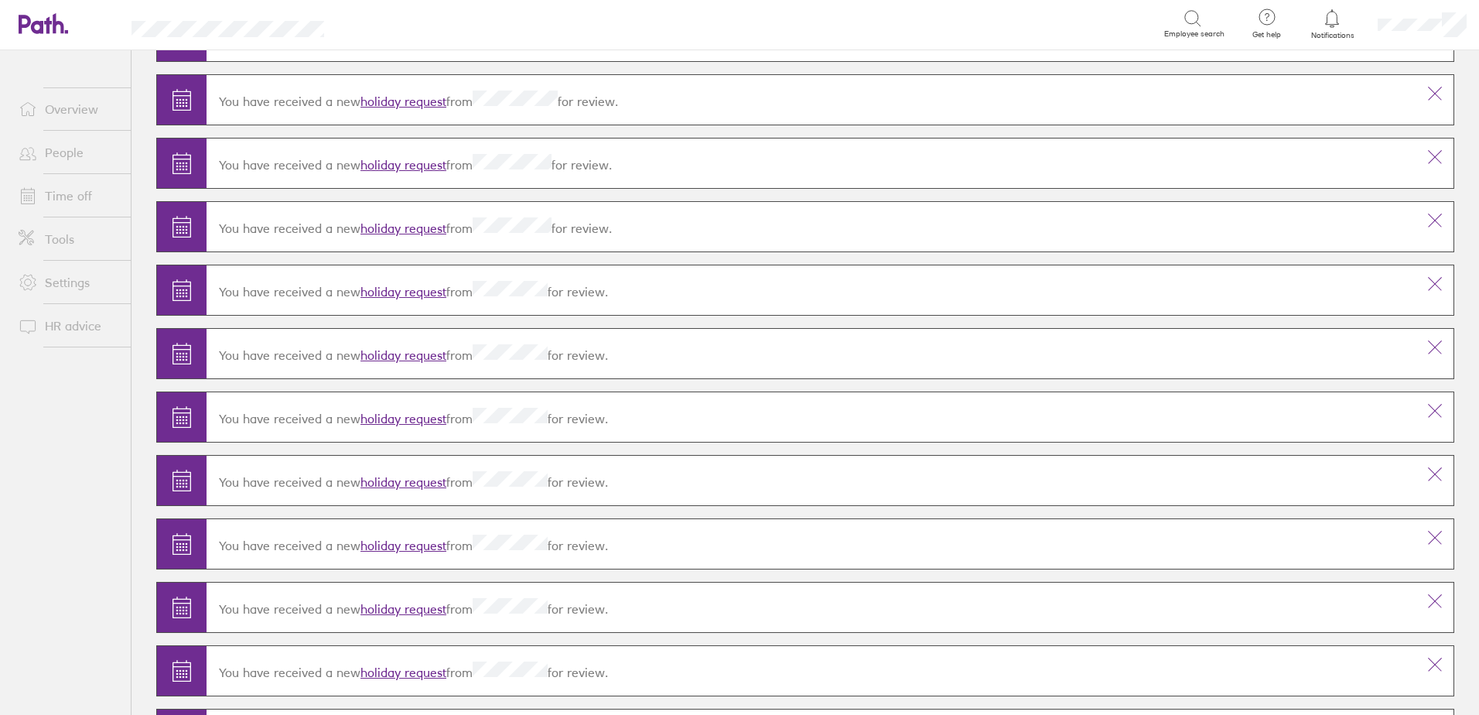
scroll to position [232, 0]
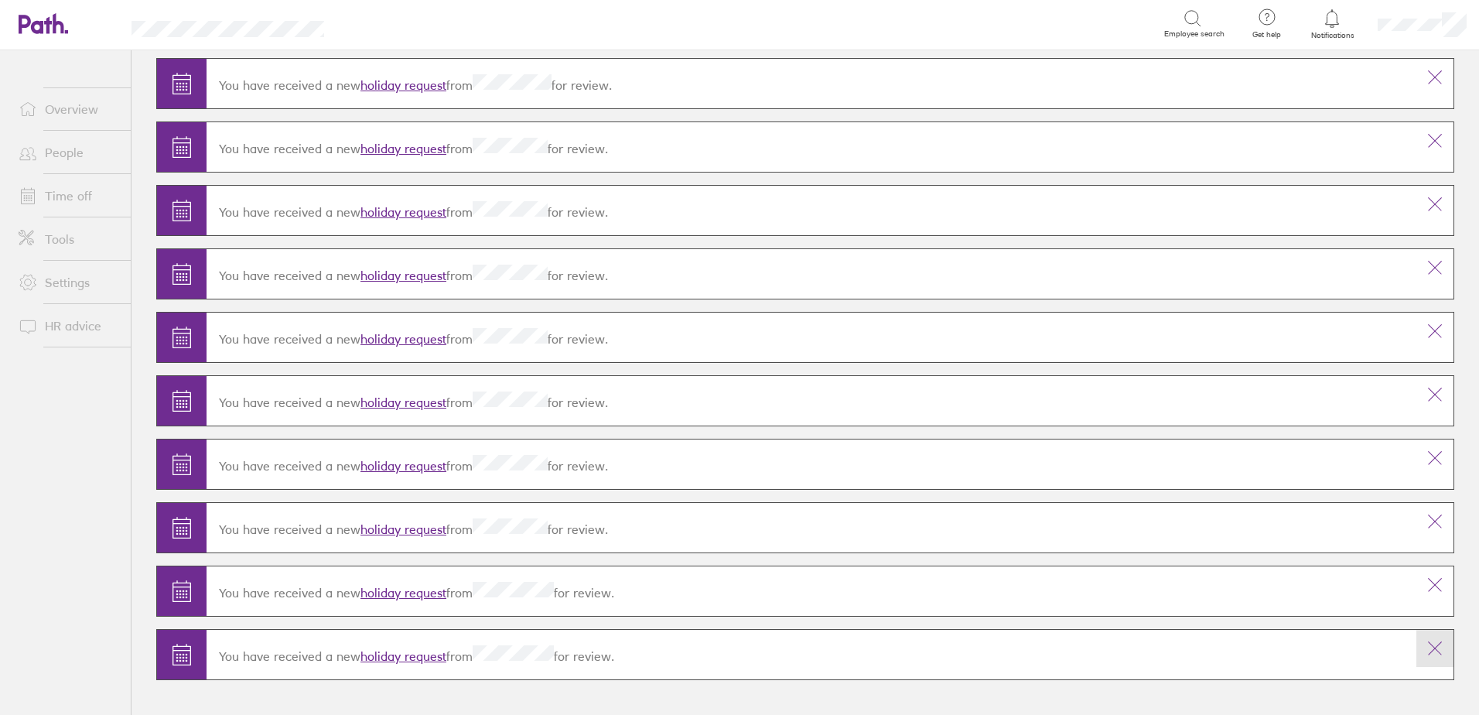
click at [1416, 638] on button at bounding box center [1434, 648] width 37 height 37
click at [1419, 592] on button at bounding box center [1434, 582] width 37 height 37
click at [1426, 652] on icon at bounding box center [1435, 646] width 19 height 19
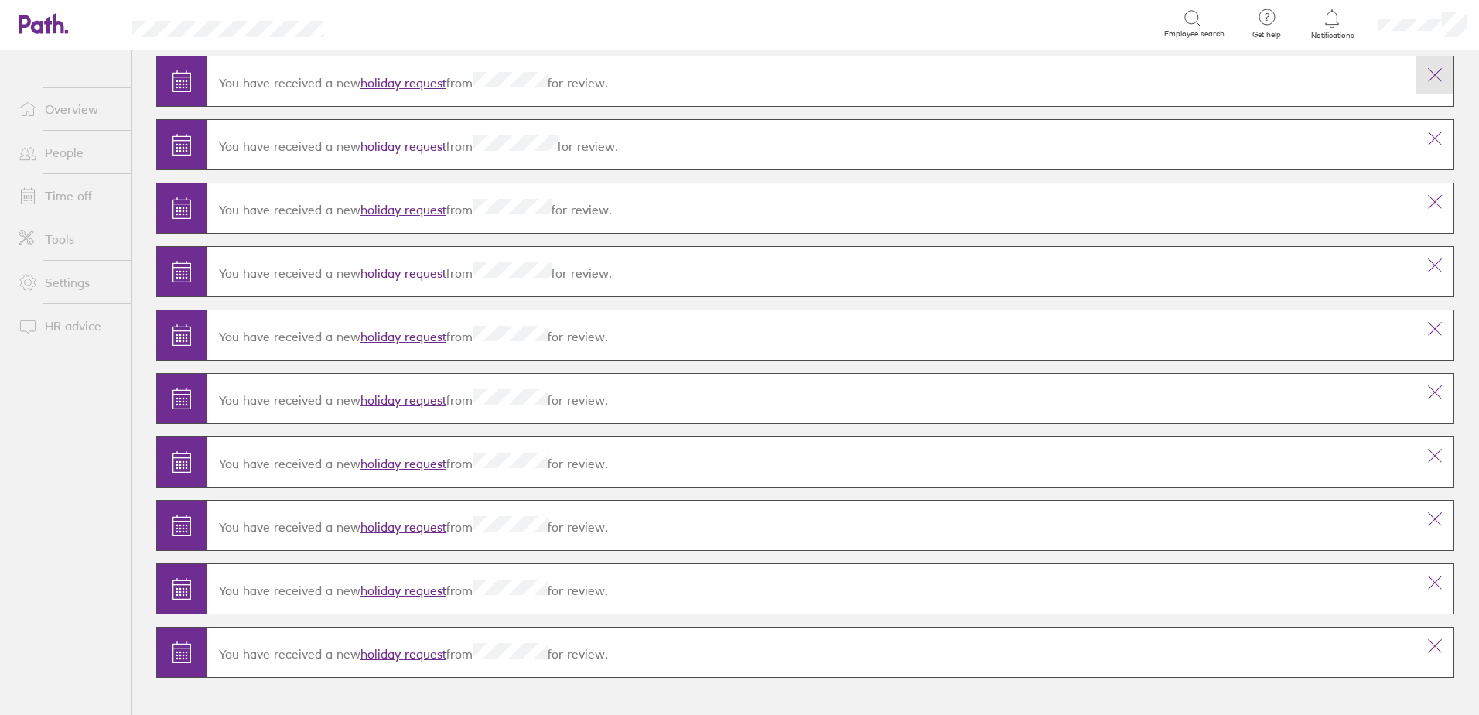
click at [1426, 73] on icon at bounding box center [1435, 75] width 19 height 19
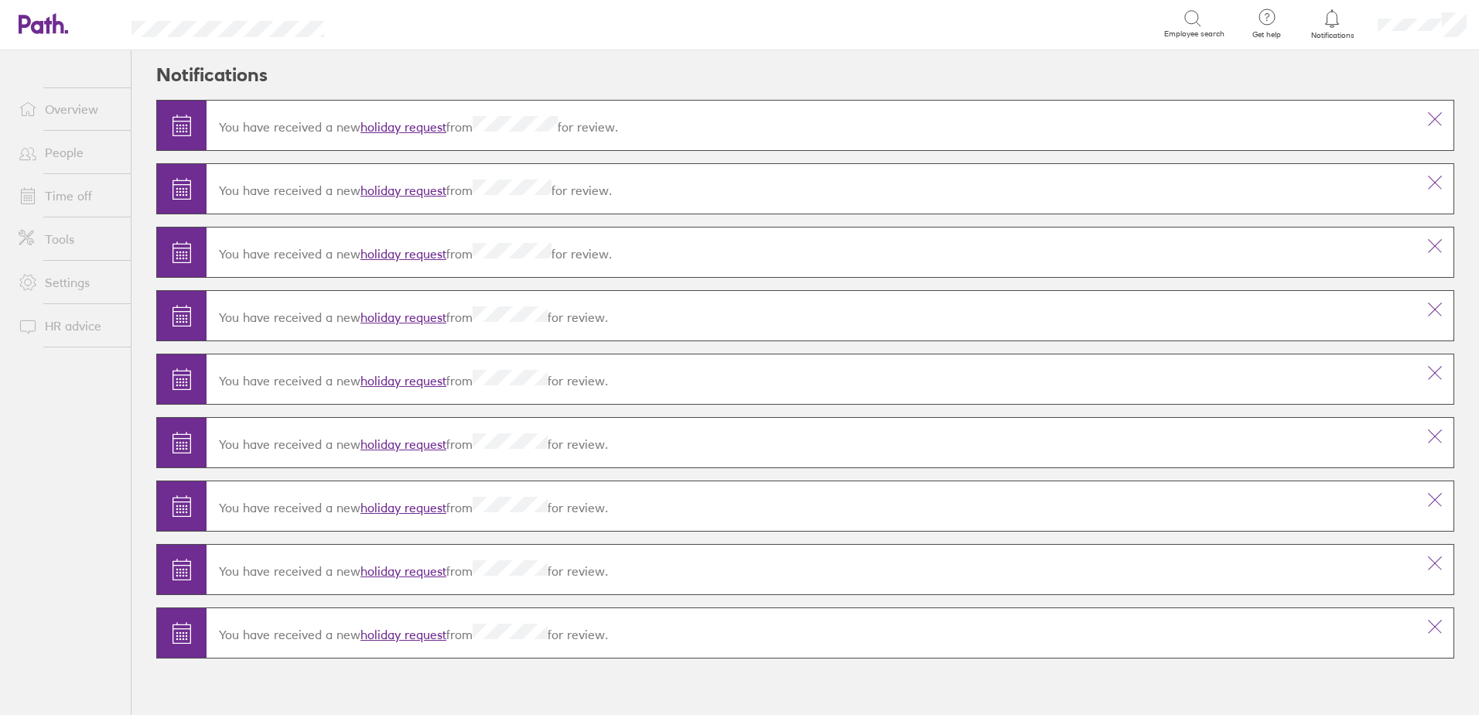
scroll to position [0, 0]
click at [1433, 130] on button at bounding box center [1434, 119] width 37 height 37
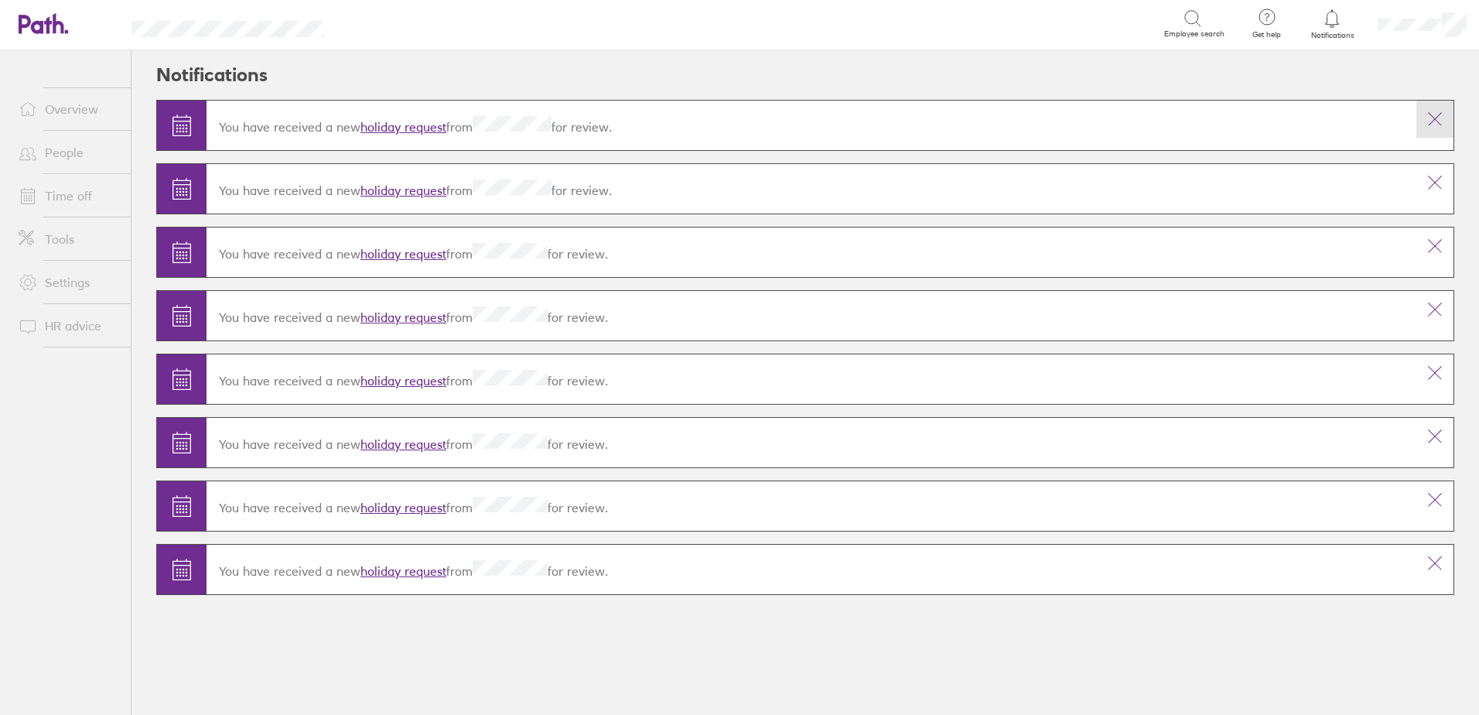
click at [1431, 113] on icon at bounding box center [1435, 119] width 19 height 19
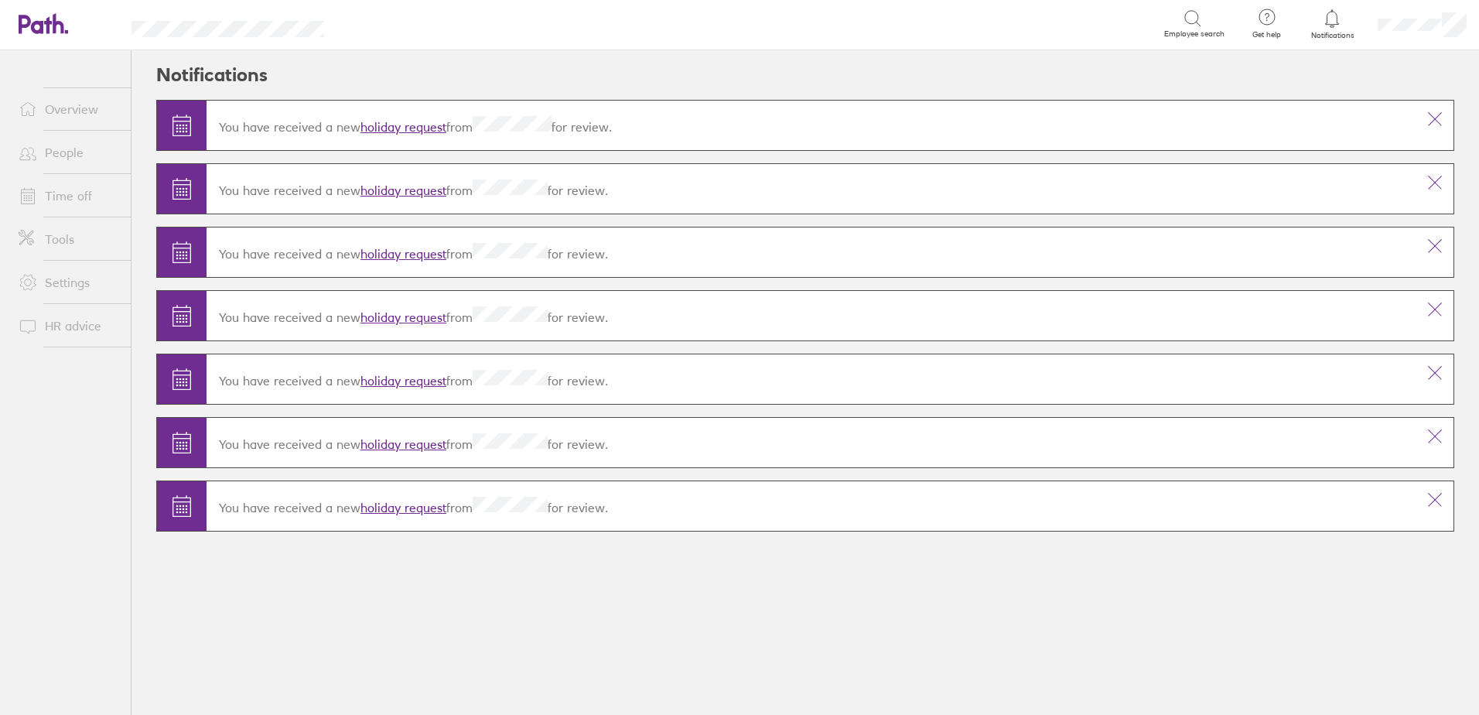
click at [1431, 113] on icon at bounding box center [1435, 119] width 19 height 19
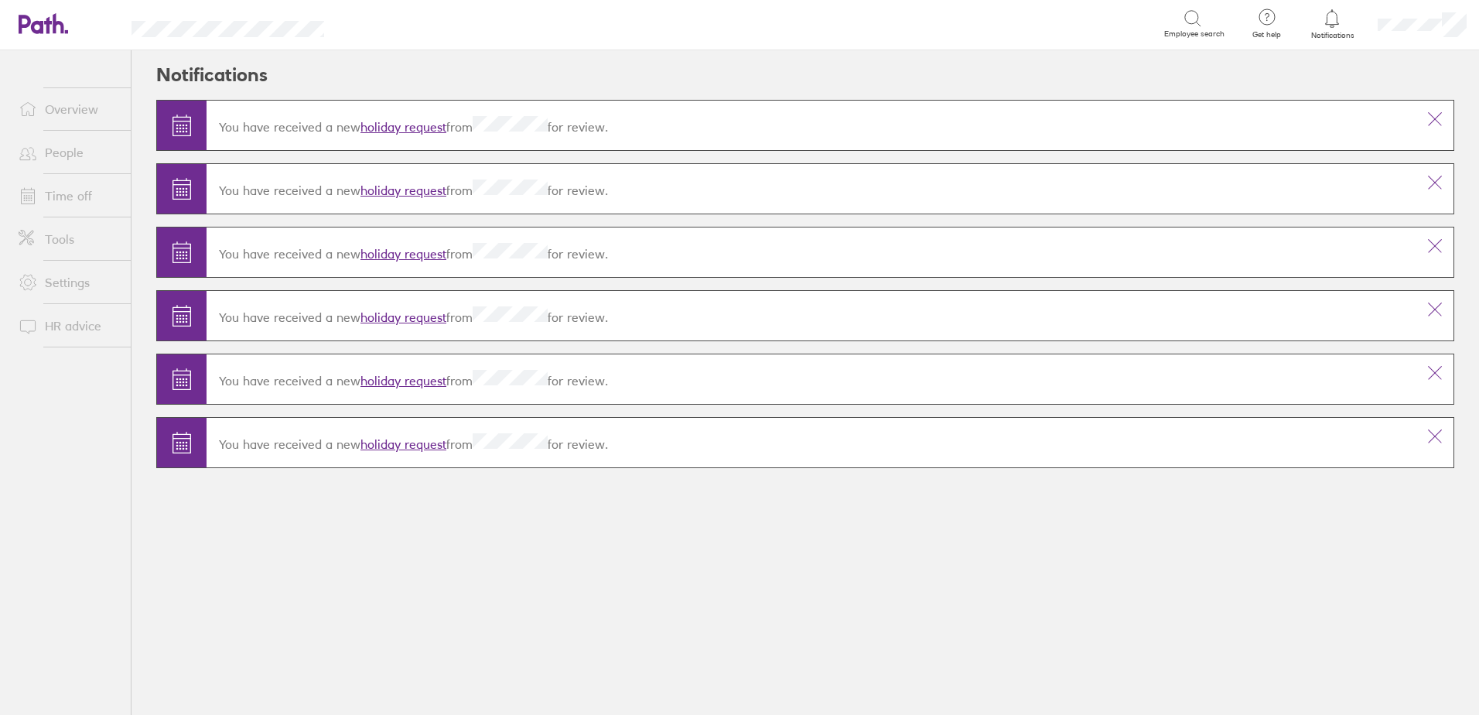
click at [422, 127] on link "holiday request" at bounding box center [403, 126] width 86 height 15
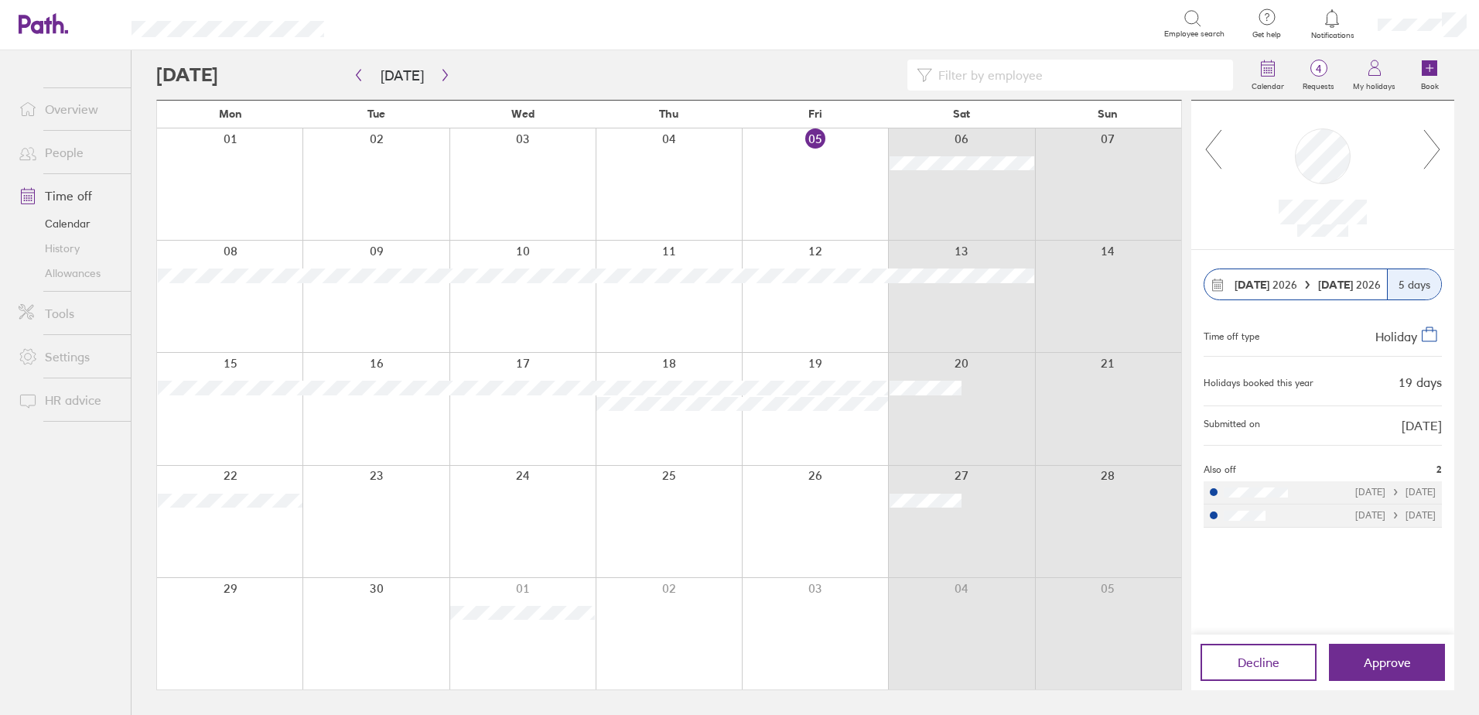
click at [1322, 21] on div at bounding box center [1332, 19] width 50 height 22
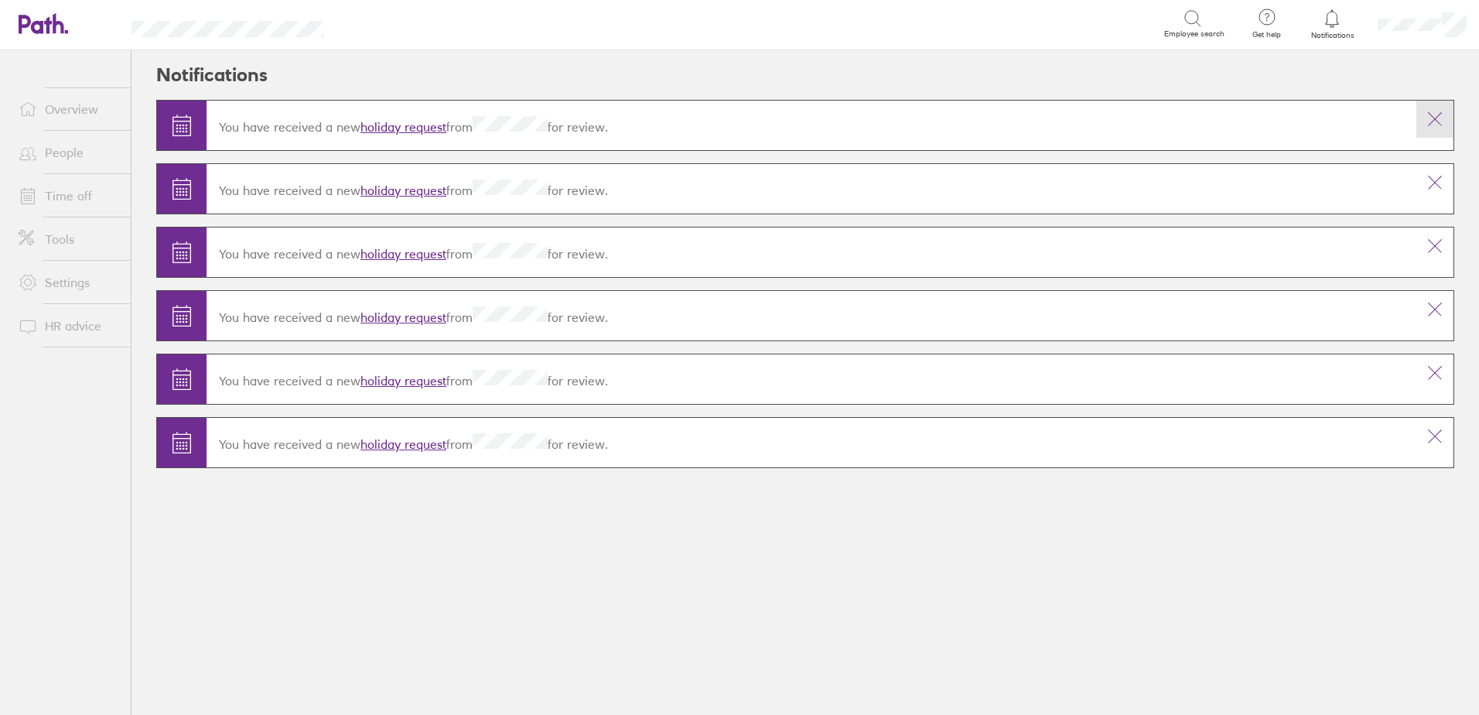
click at [1428, 118] on icon at bounding box center [1435, 119] width 19 height 19
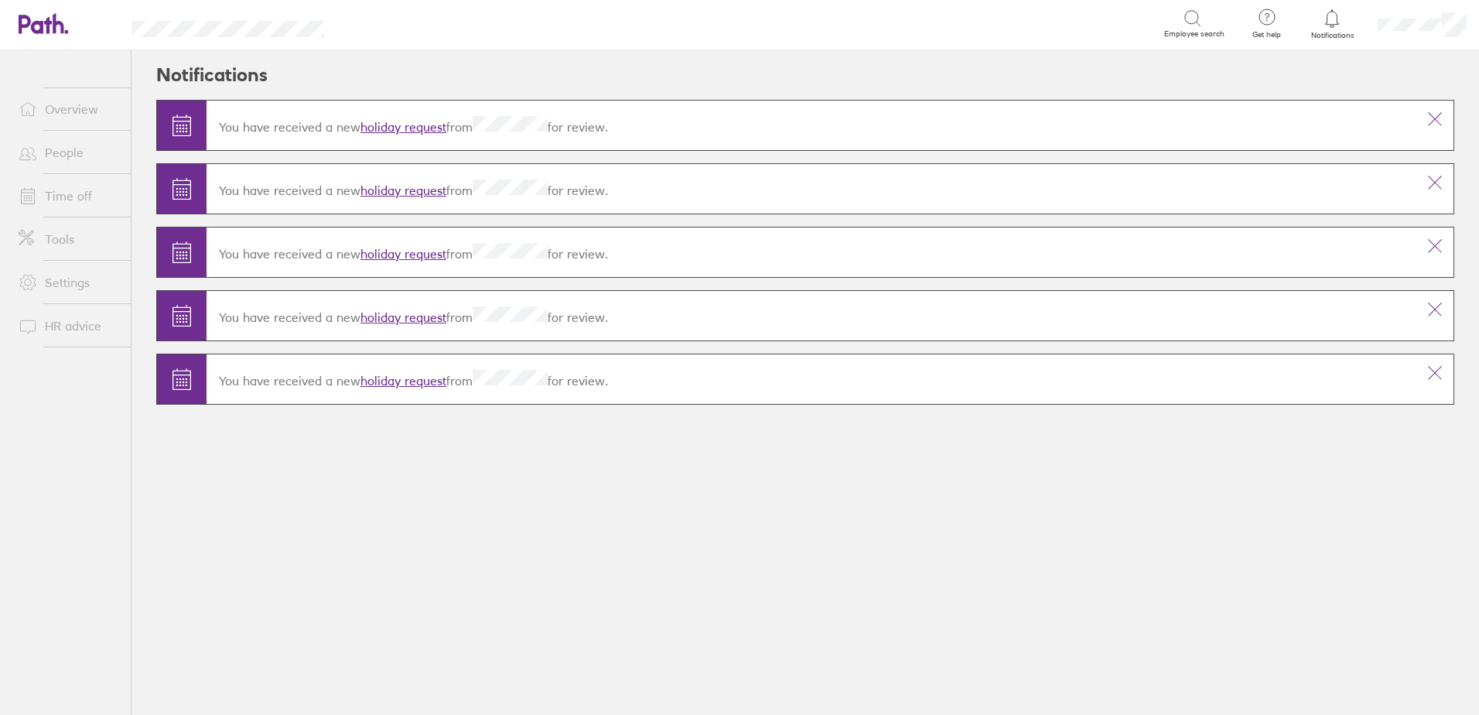
click at [428, 125] on link "holiday request" at bounding box center [403, 126] width 86 height 15
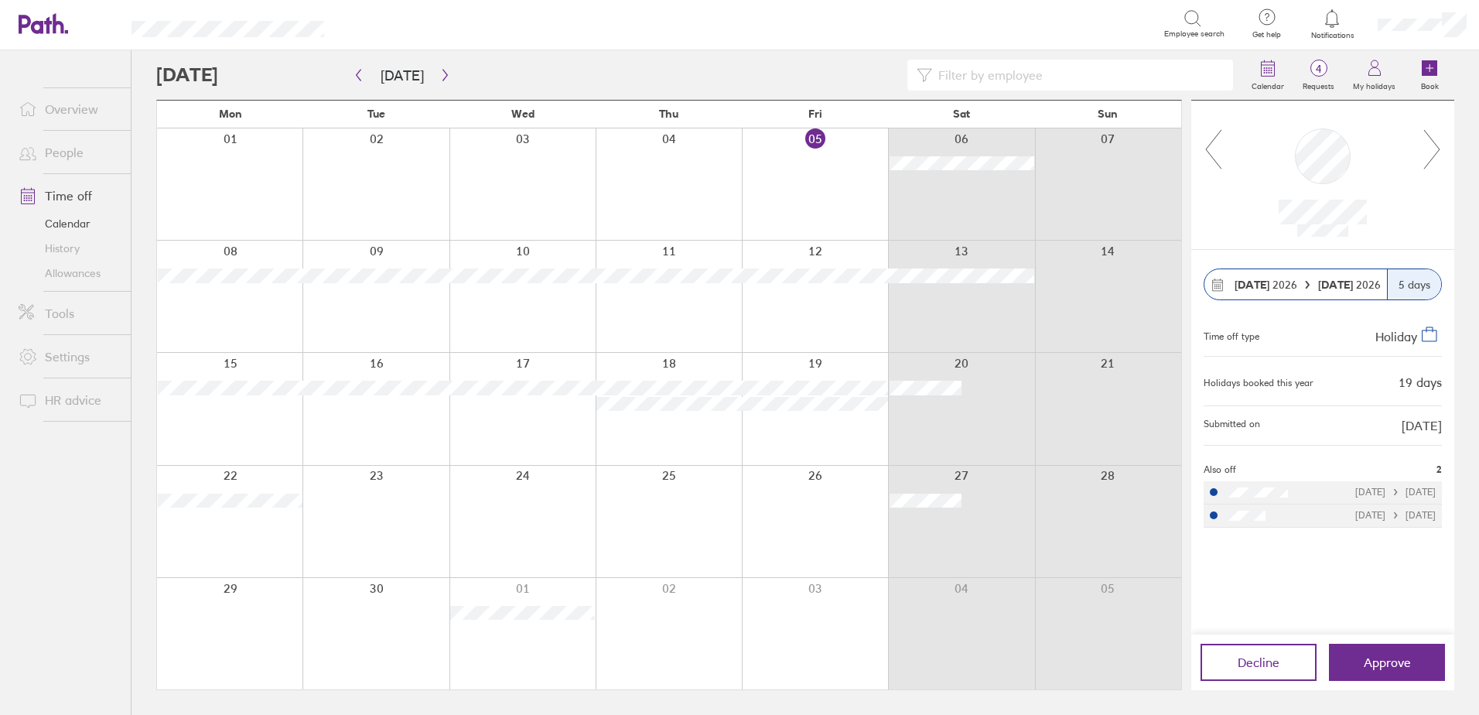
click at [1327, 43] on div "Notifications" at bounding box center [1332, 25] width 66 height 50
click at [1334, 34] on span "Notifications" at bounding box center [1332, 35] width 50 height 9
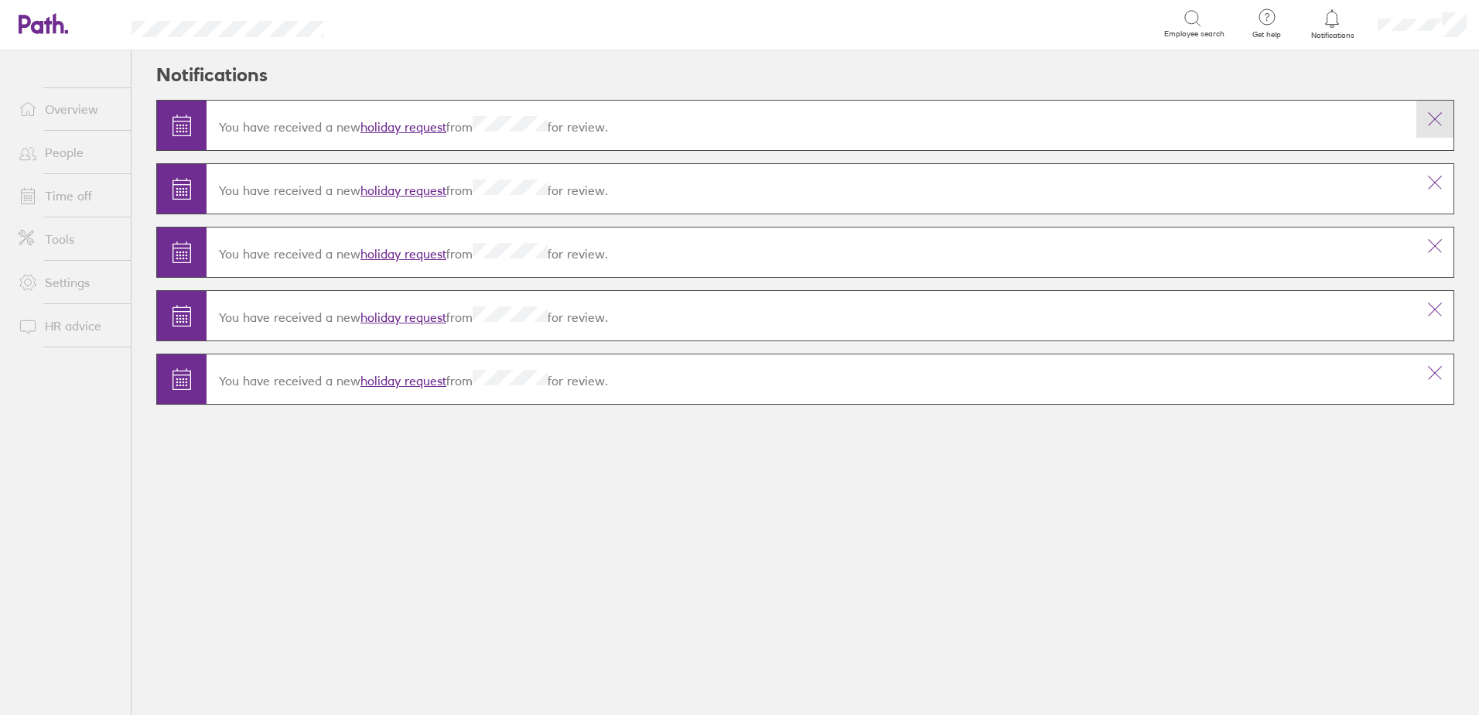
click at [1427, 113] on button at bounding box center [1434, 119] width 37 height 37
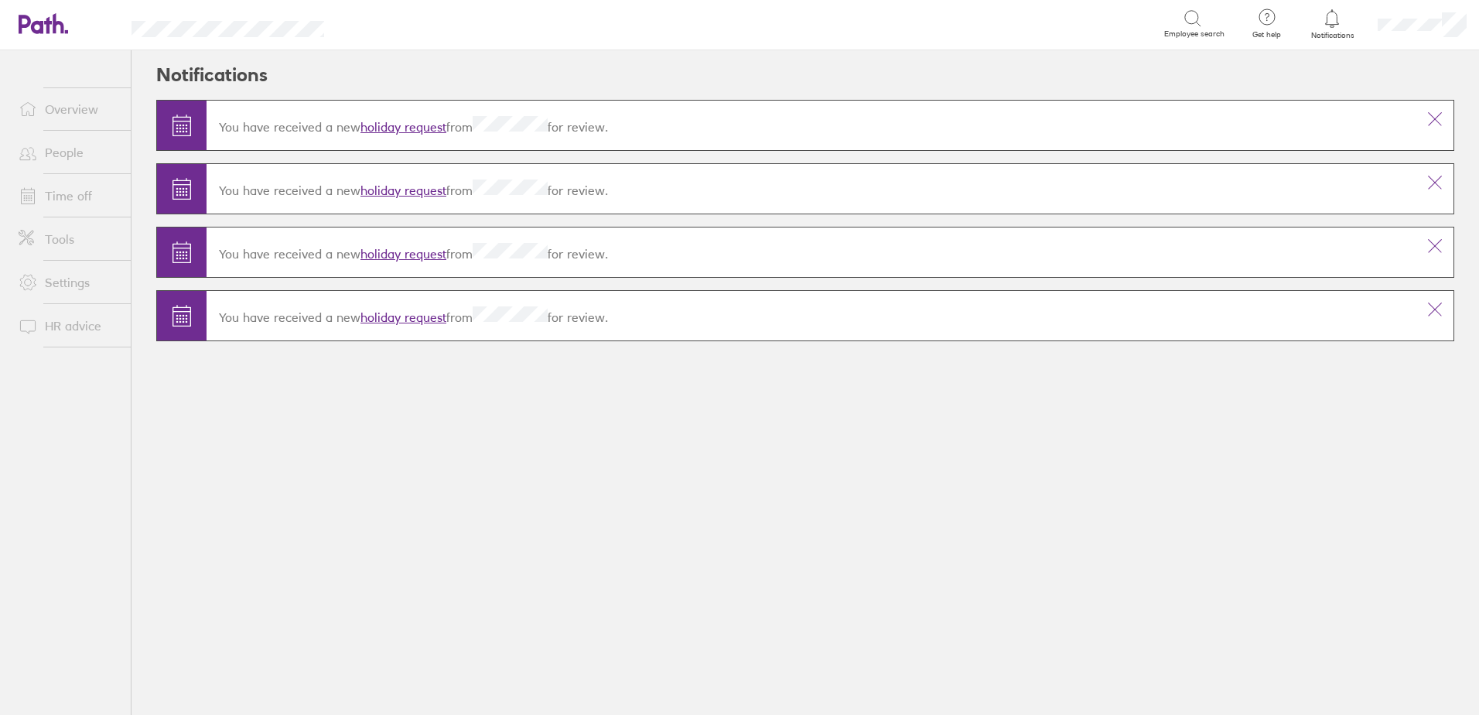
click at [414, 127] on link "holiday request" at bounding box center [403, 126] width 86 height 15
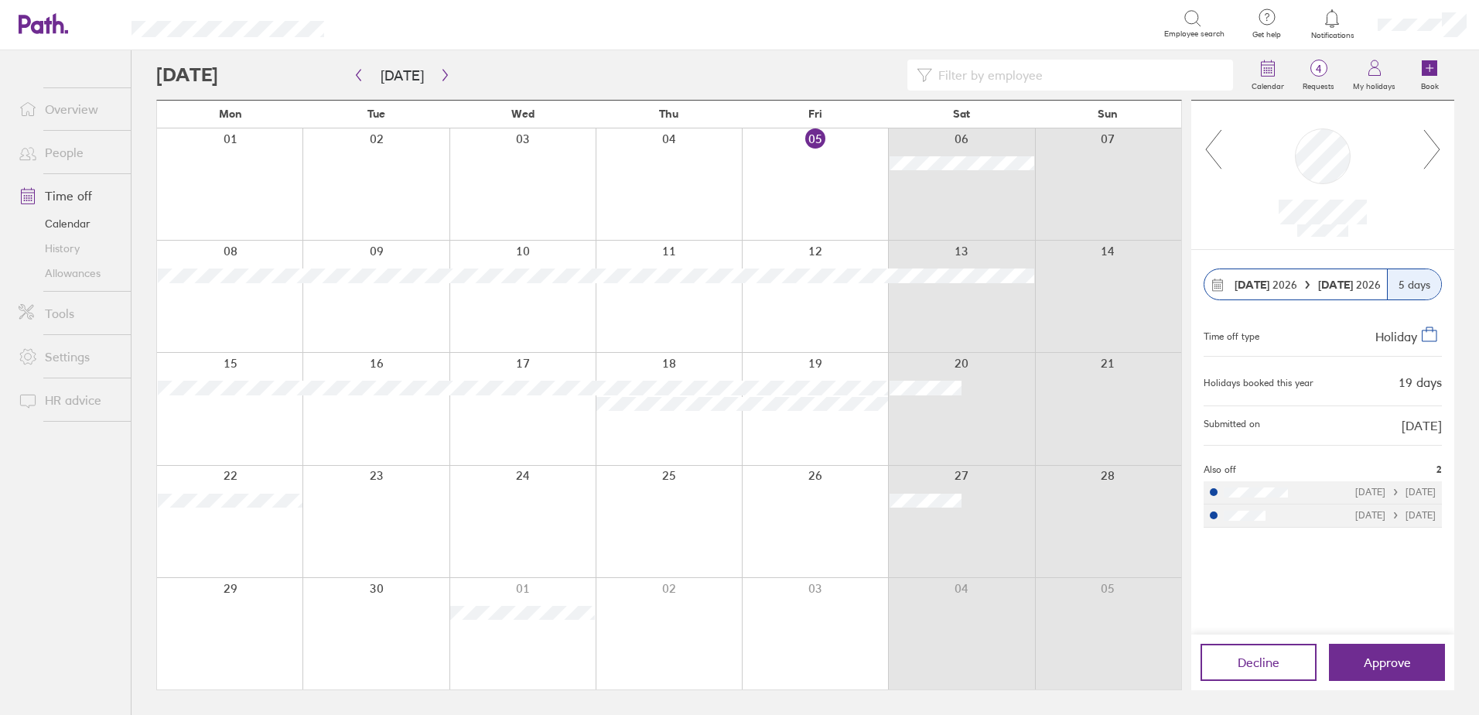
click at [1325, 14] on icon at bounding box center [1332, 18] width 19 height 19
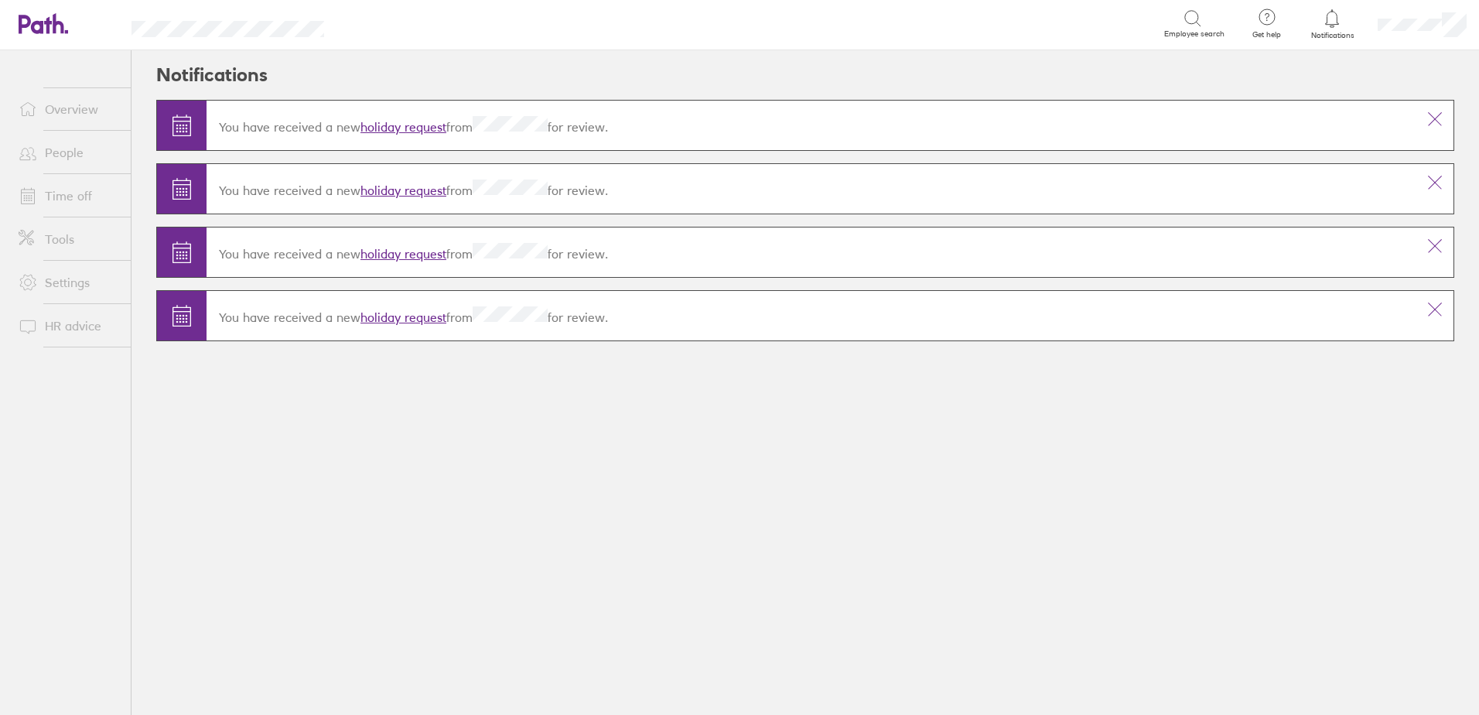
click at [398, 124] on link "holiday request" at bounding box center [403, 126] width 86 height 15
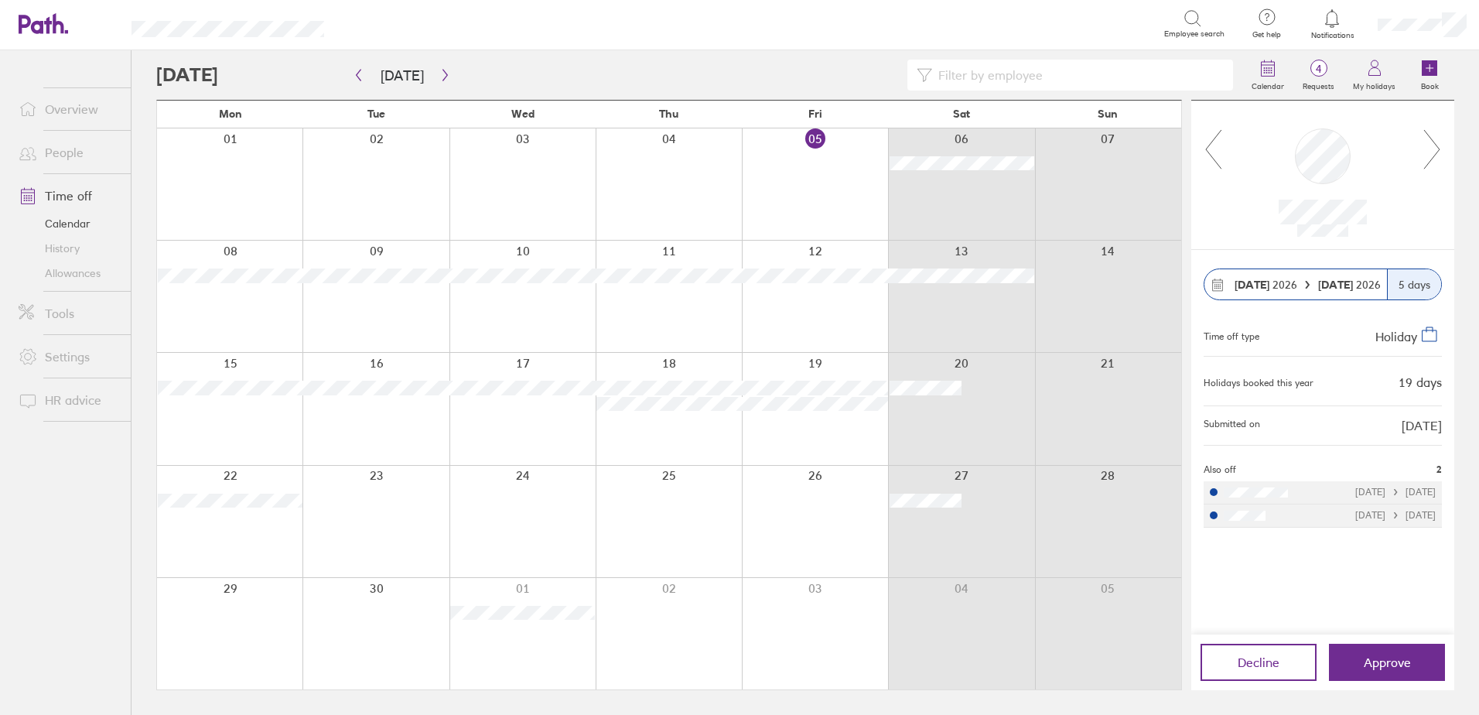
click at [1334, 16] on icon at bounding box center [1332, 18] width 19 height 19
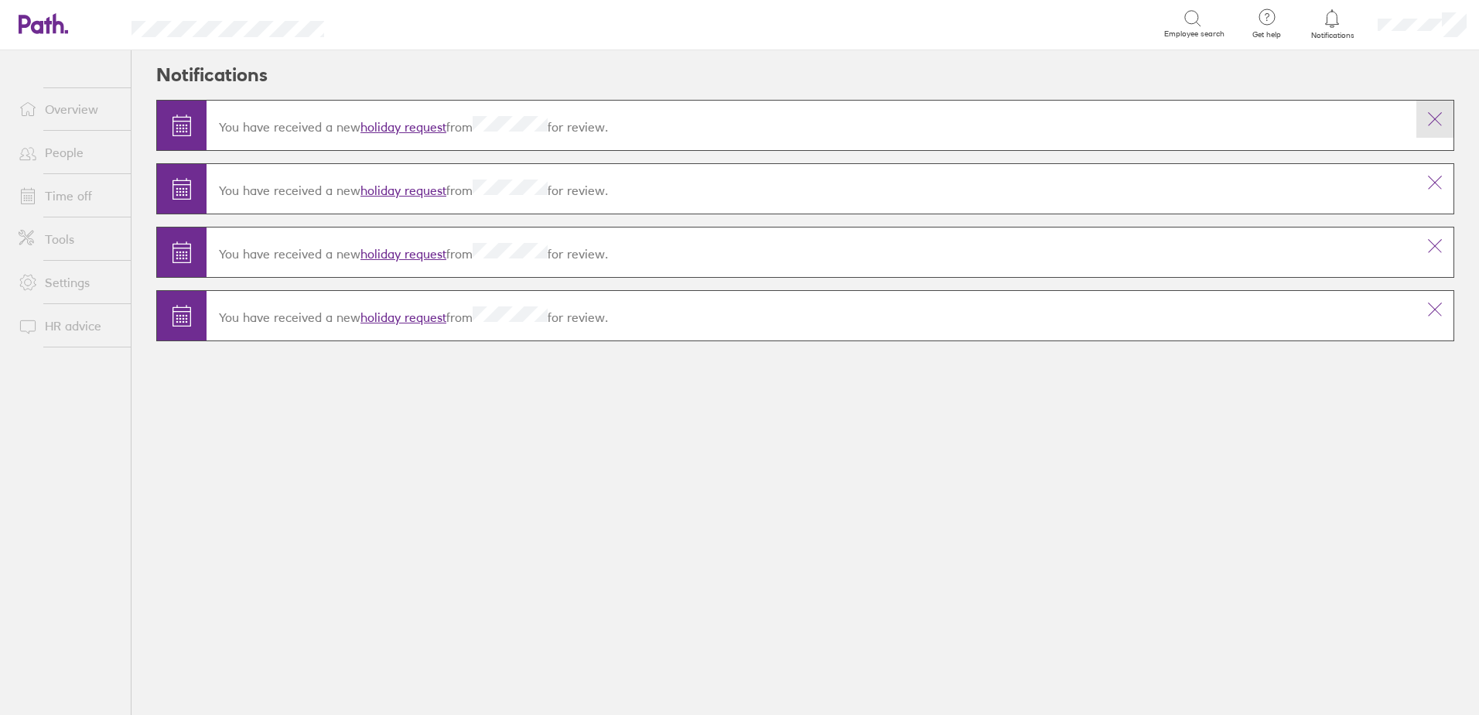
click at [1433, 111] on icon at bounding box center [1435, 119] width 19 height 19
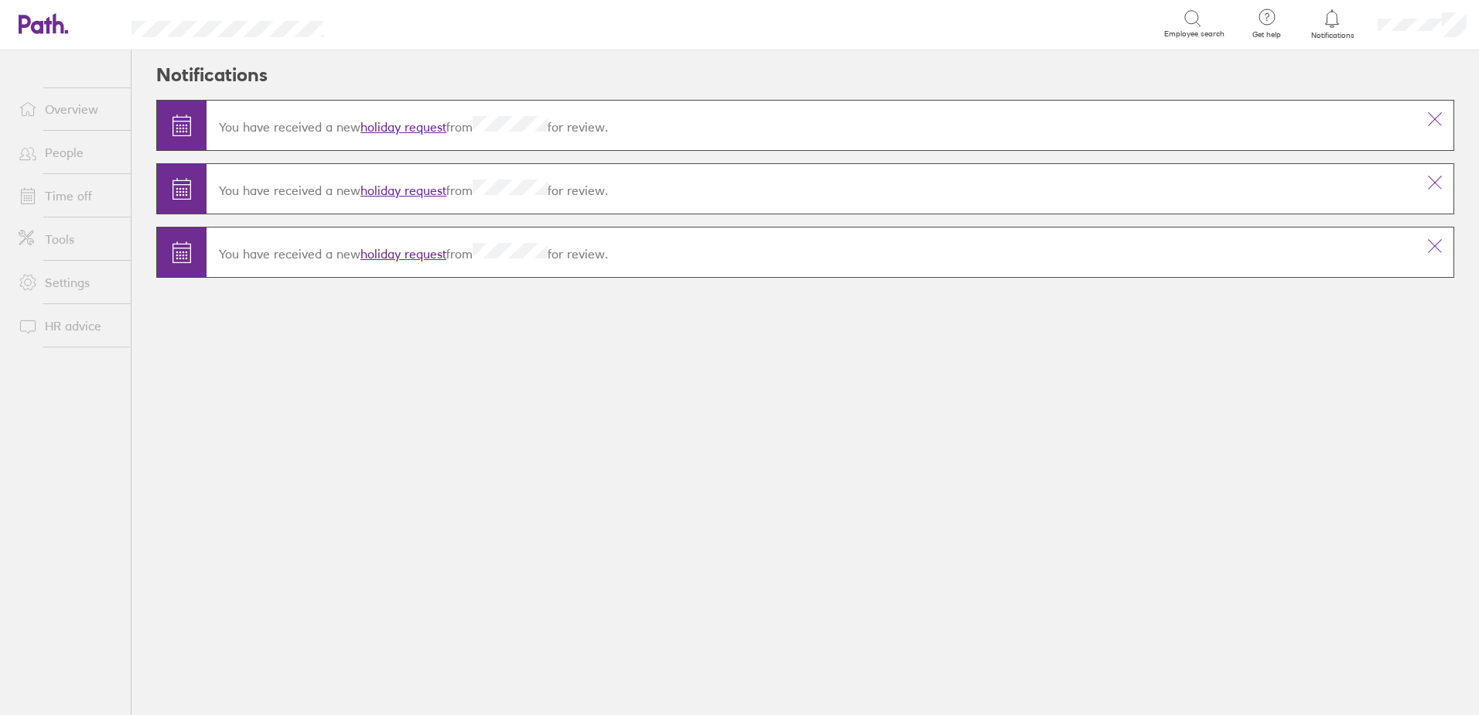
click at [388, 255] on link "holiday request" at bounding box center [403, 253] width 86 height 15
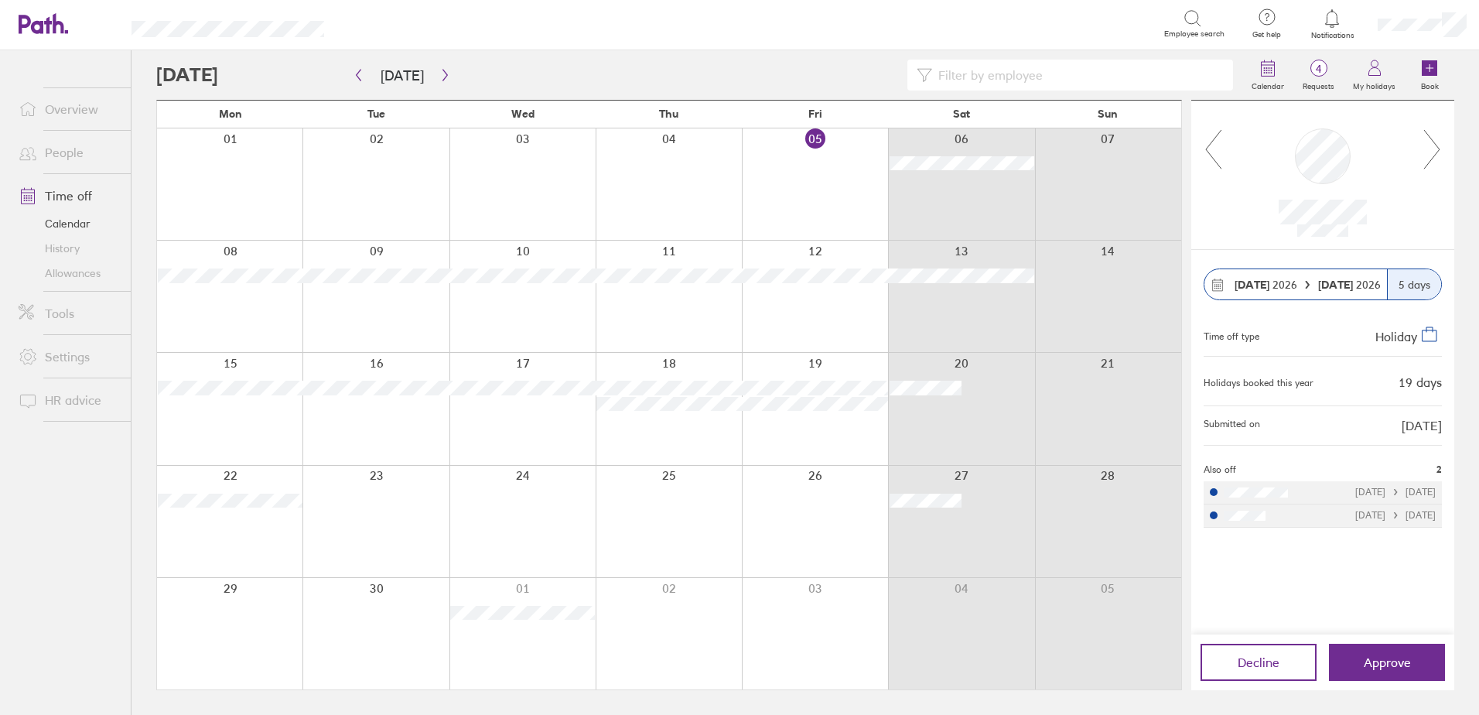
click at [1330, 18] on icon at bounding box center [1332, 18] width 19 height 19
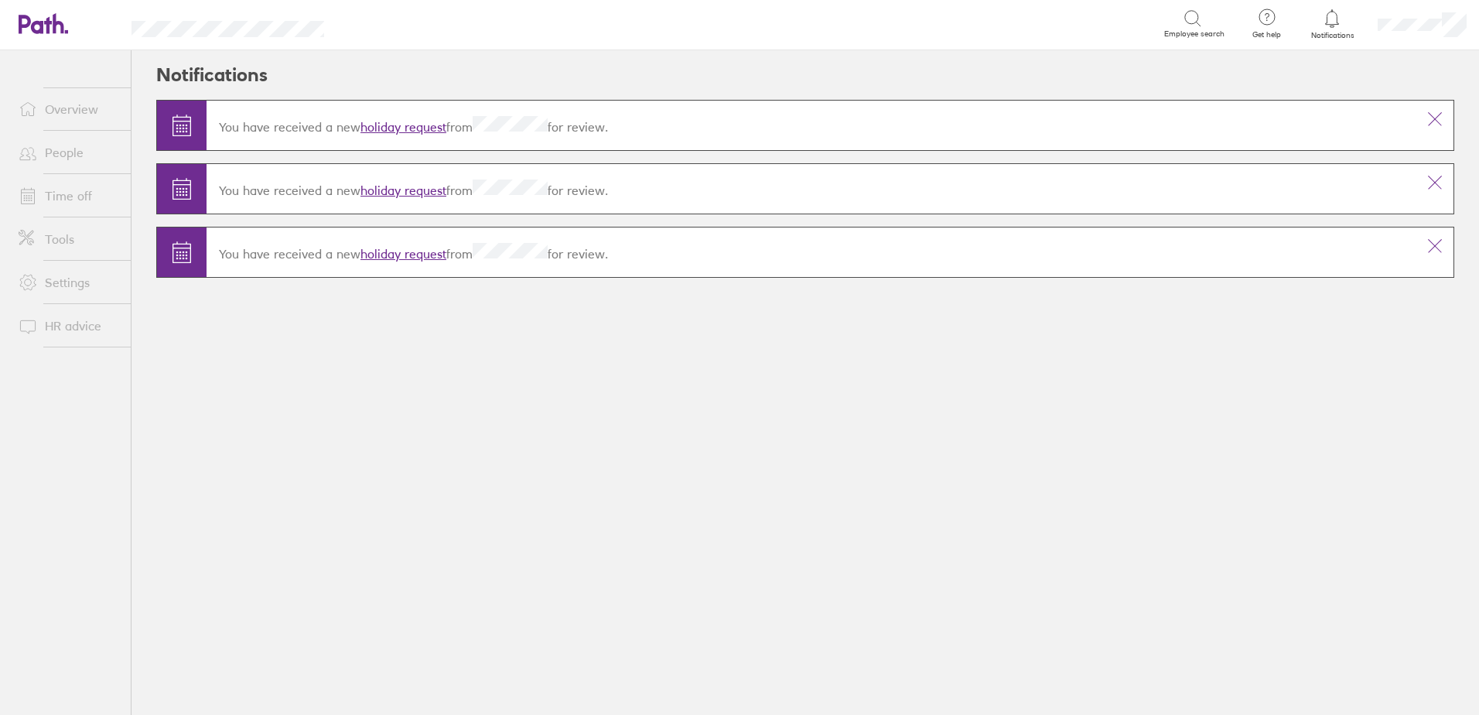
click at [399, 186] on link "holiday request" at bounding box center [403, 190] width 86 height 15
